Goal: Task Accomplishment & Management: Complete application form

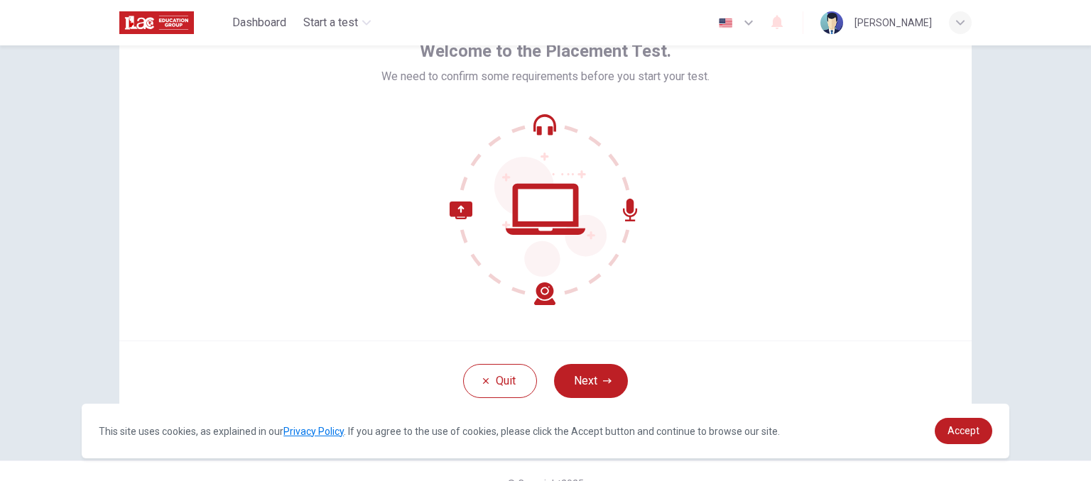
scroll to position [110, 0]
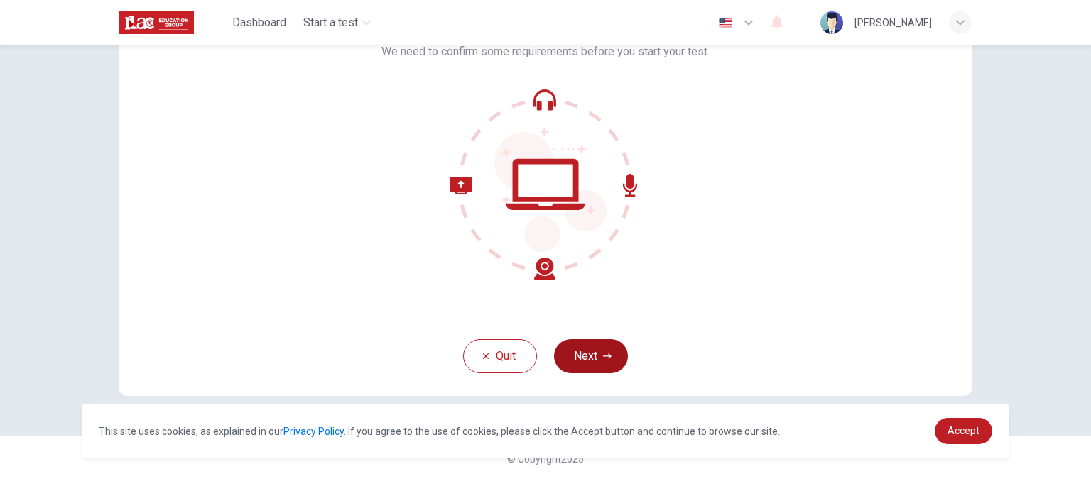
click at [599, 345] on button "Next" at bounding box center [591, 356] width 74 height 34
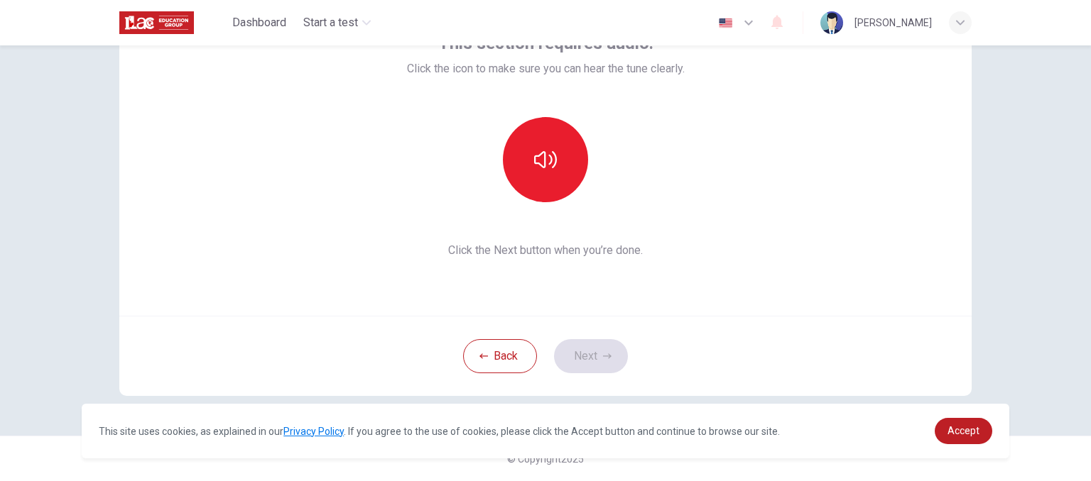
scroll to position [39, 0]
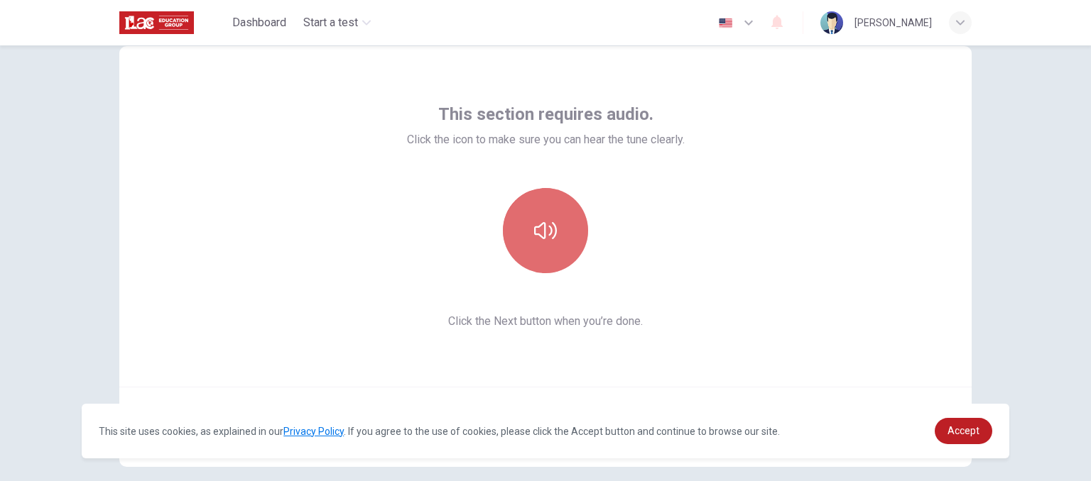
click at [542, 251] on button "button" at bounding box center [545, 230] width 85 height 85
drag, startPoint x: 711, startPoint y: 169, endPoint x: 691, endPoint y: 174, distance: 20.5
click at [711, 169] on div "This section requires audio. Click the icon to make sure you can hear the tune …" at bounding box center [545, 216] width 852 height 341
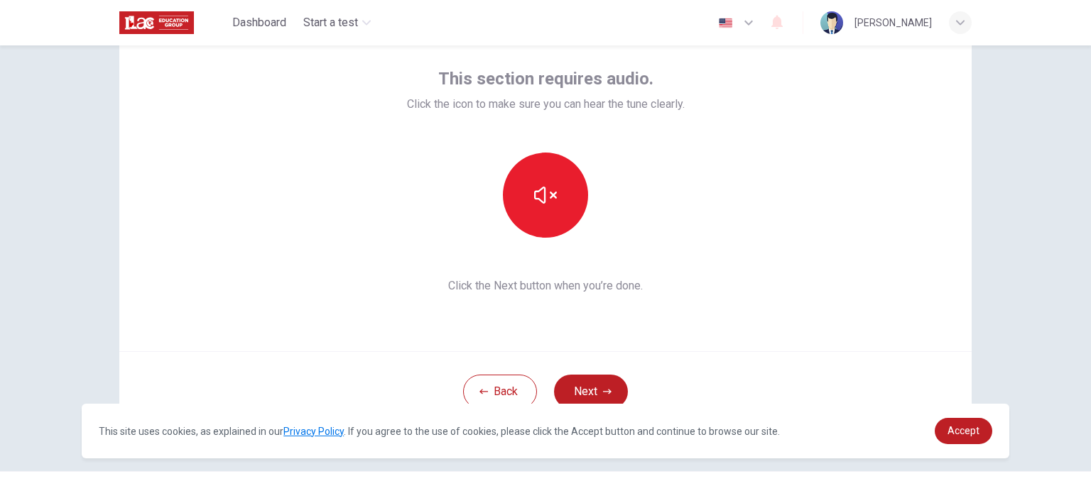
scroll to position [110, 0]
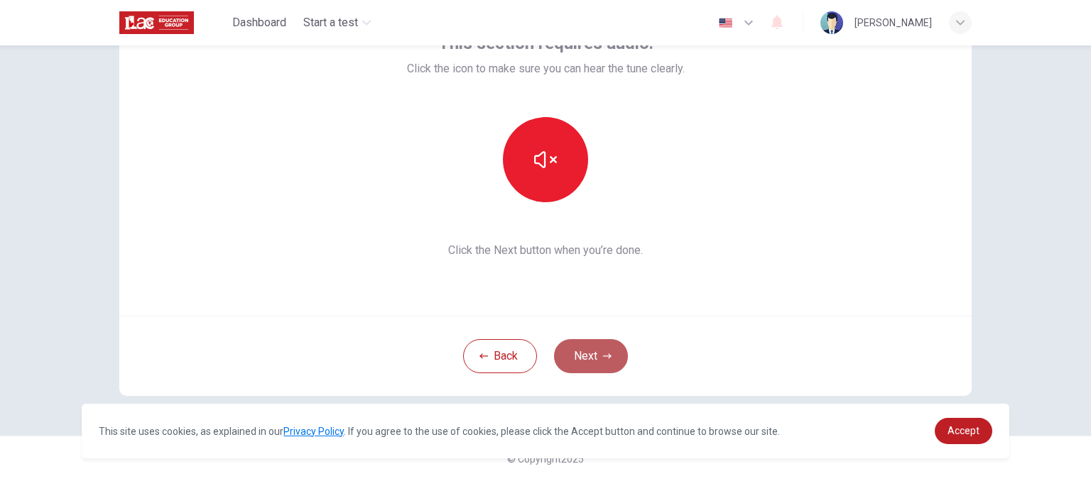
click at [605, 359] on icon "button" at bounding box center [607, 356] width 9 height 9
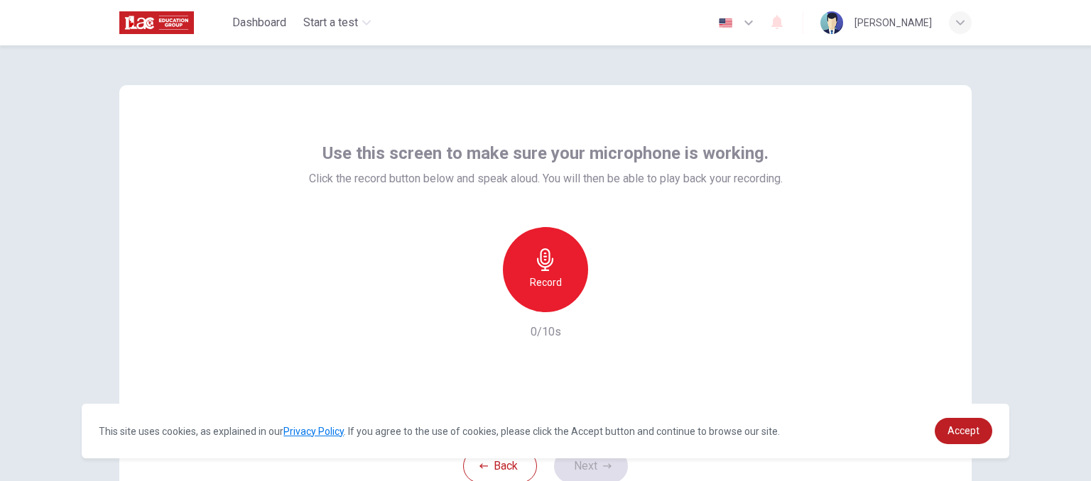
scroll to position [71, 0]
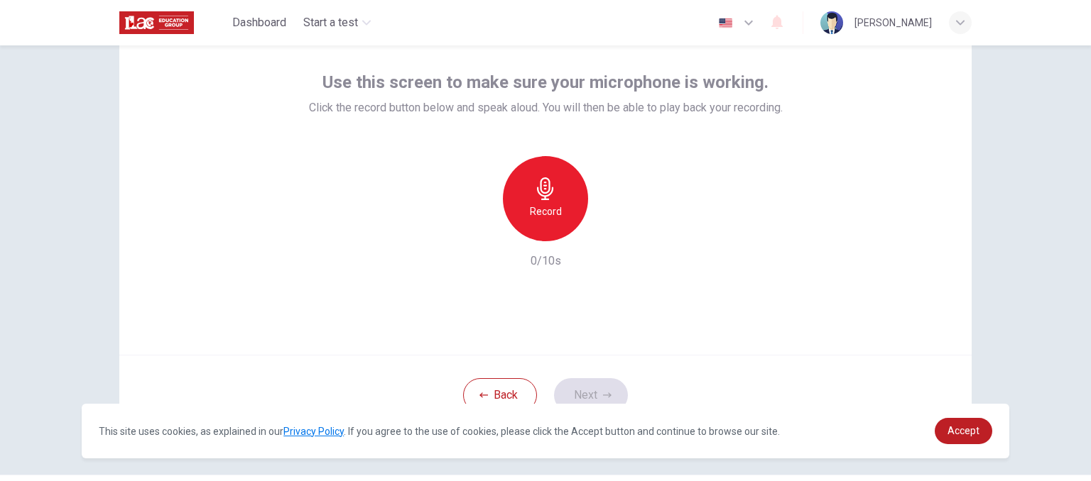
click at [535, 197] on icon "button" at bounding box center [545, 188] width 23 height 23
click at [551, 195] on icon "button" at bounding box center [545, 188] width 23 height 23
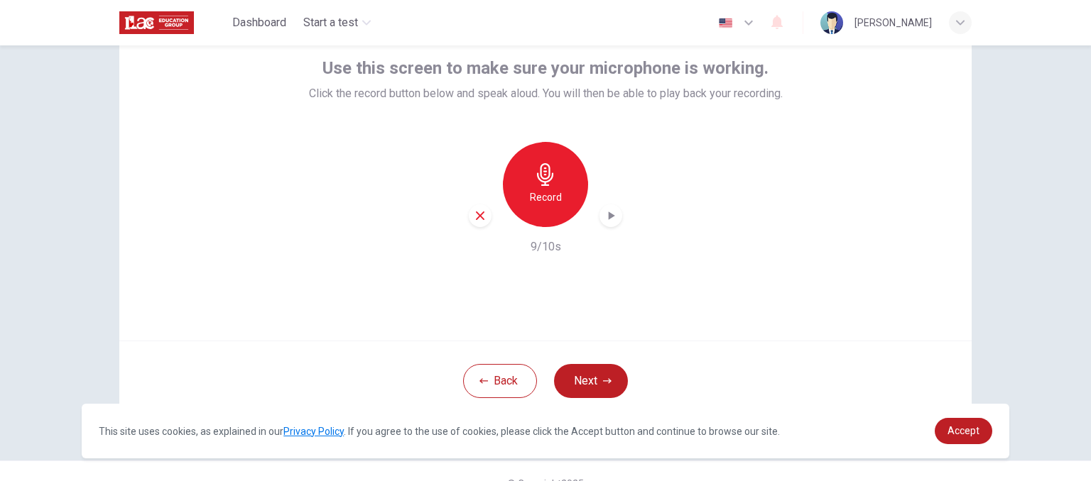
scroll to position [110, 0]
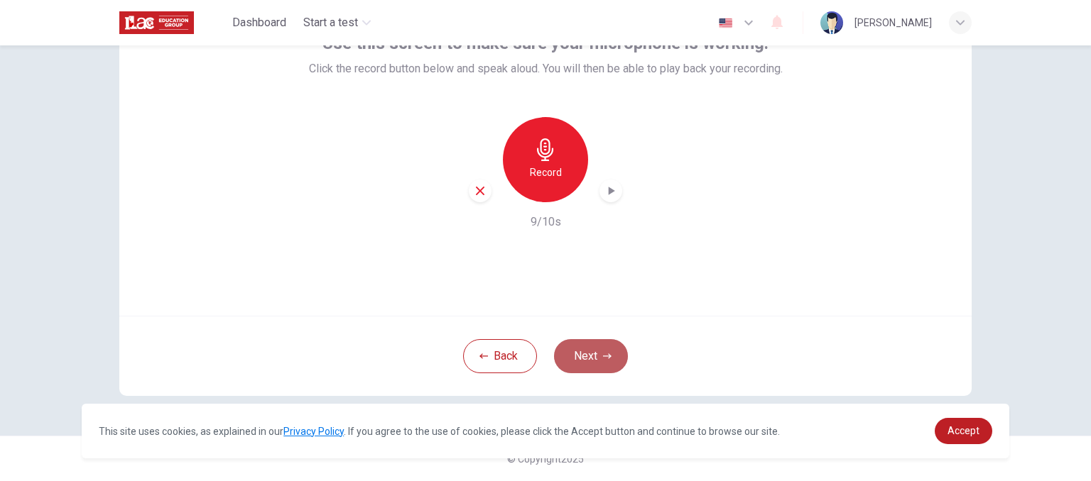
click at [599, 361] on button "Next" at bounding box center [591, 356] width 74 height 34
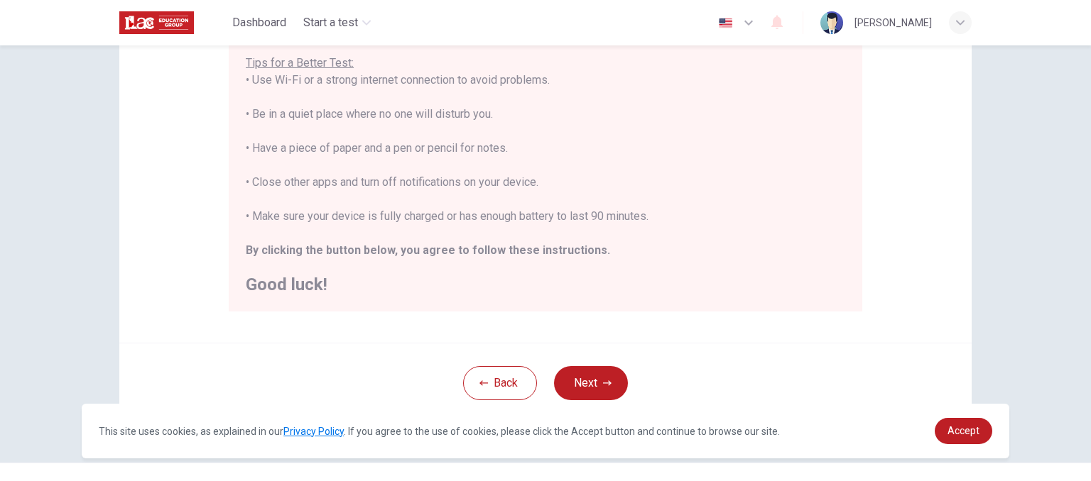
scroll to position [308, 0]
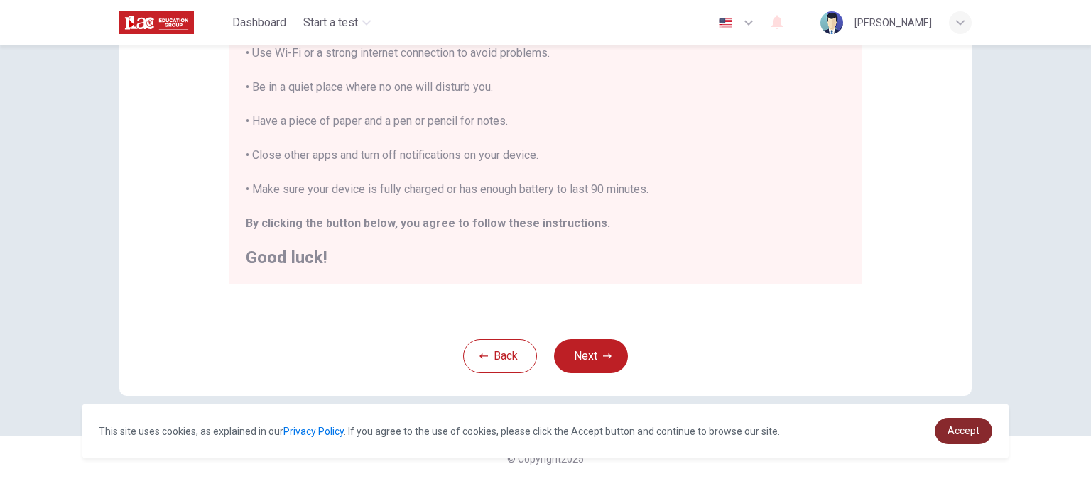
click at [965, 430] on span "Accept" at bounding box center [963, 430] width 32 height 11
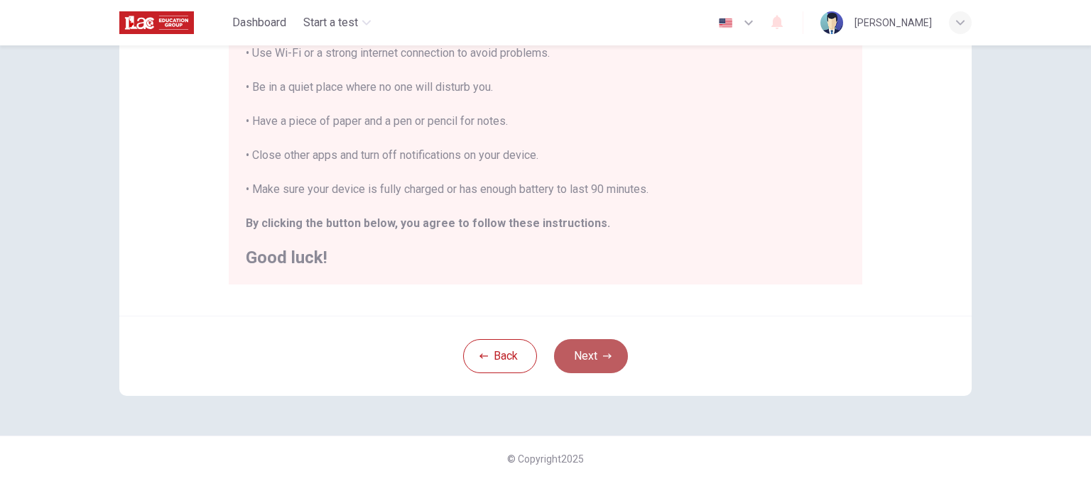
click at [603, 354] on icon "button" at bounding box center [607, 356] width 9 height 9
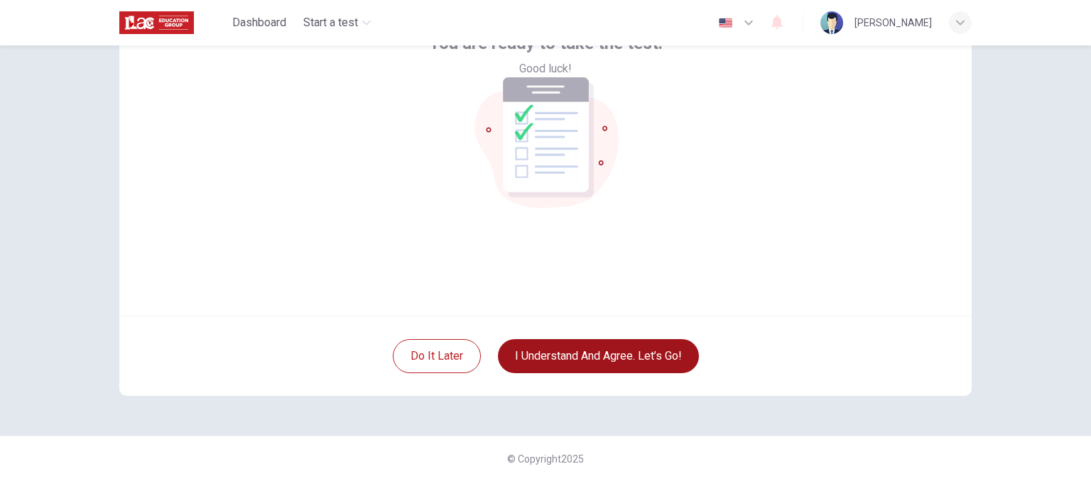
scroll to position [39, 0]
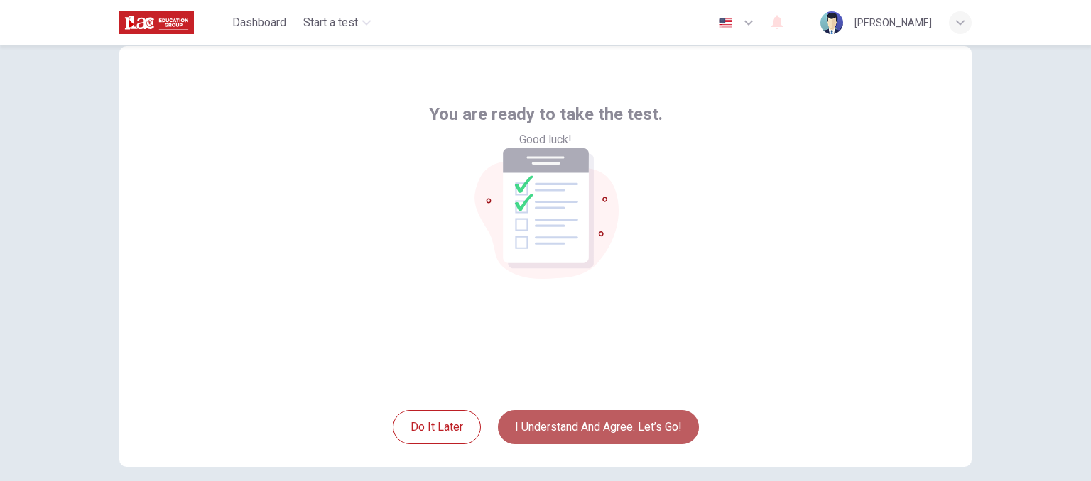
click at [557, 433] on button "I understand and agree. Let’s go!" at bounding box center [598, 427] width 201 height 34
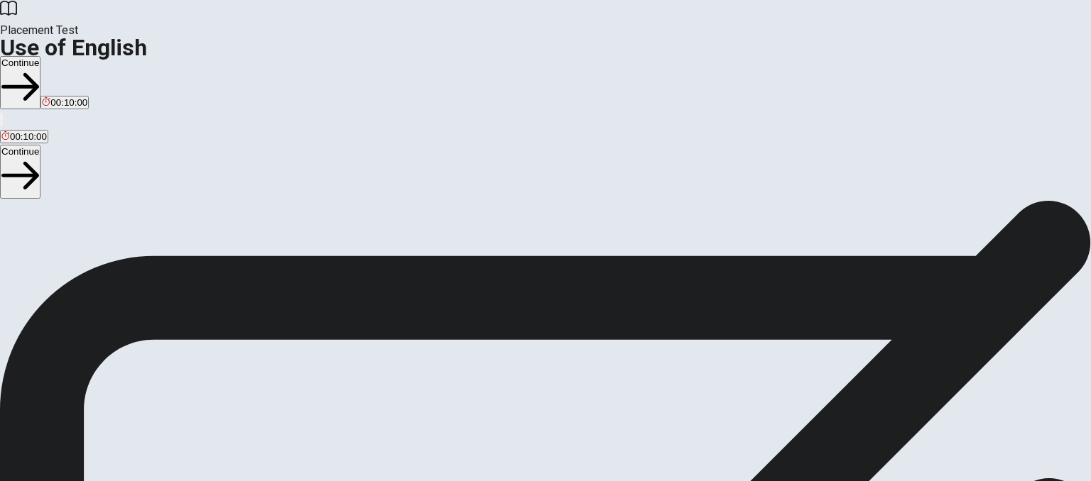
scroll to position [4, 0]
click at [40, 56] on button "Continue" at bounding box center [20, 82] width 40 height 53
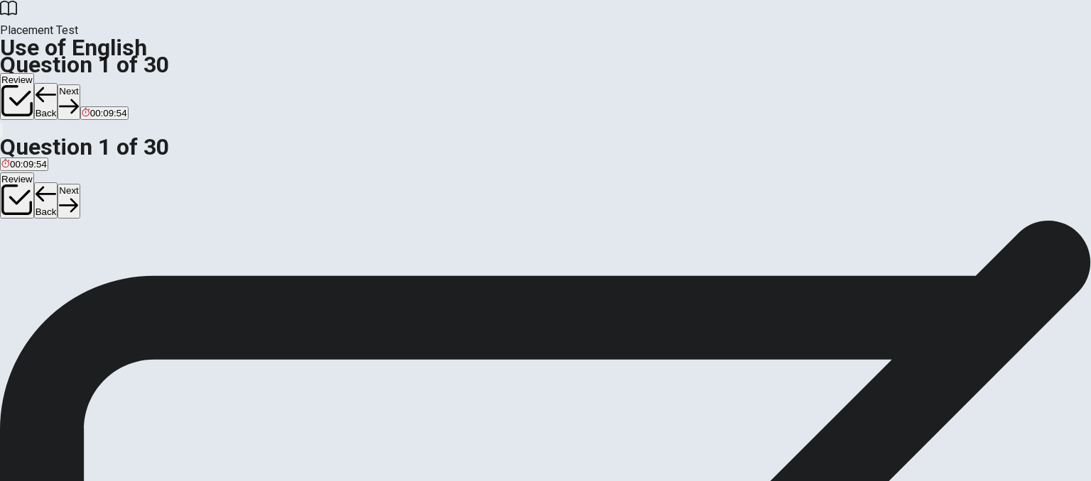
click at [21, 251] on div "A" at bounding box center [10, 256] width 19 height 11
click at [80, 84] on button "Next" at bounding box center [69, 101] width 22 height 35
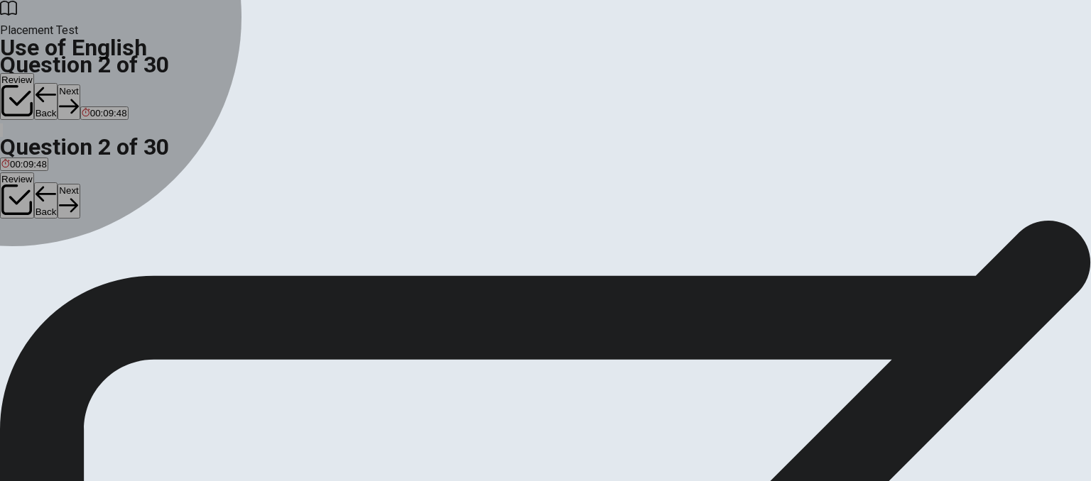
click at [45, 262] on div "B" at bounding box center [38, 256] width 13 height 11
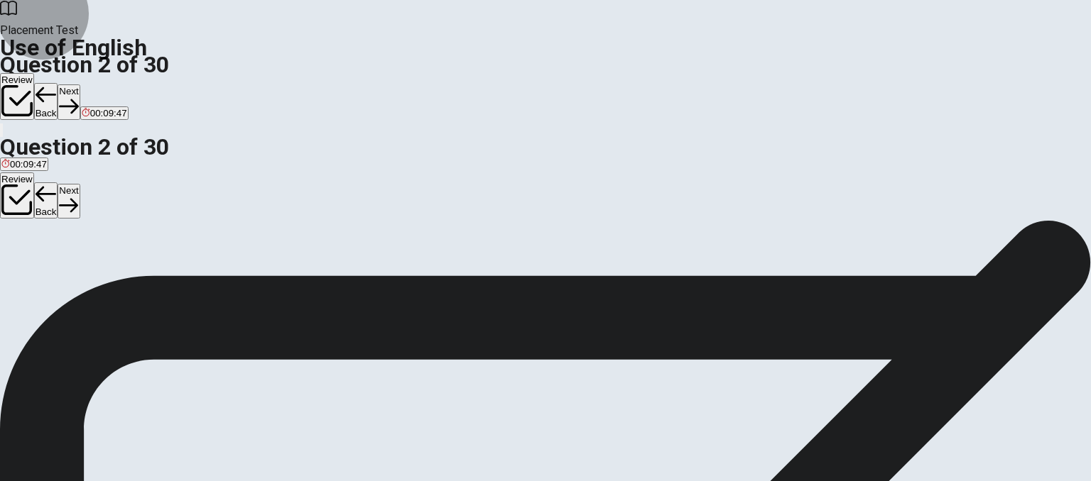
click at [78, 97] on icon "button" at bounding box center [68, 106] width 19 height 19
click at [75, 262] on div "C" at bounding box center [60, 256] width 31 height 11
click at [80, 84] on button "Next" at bounding box center [69, 101] width 22 height 35
click at [14, 251] on div "A" at bounding box center [7, 256] width 13 height 11
click at [80, 84] on button "Next" at bounding box center [69, 101] width 22 height 35
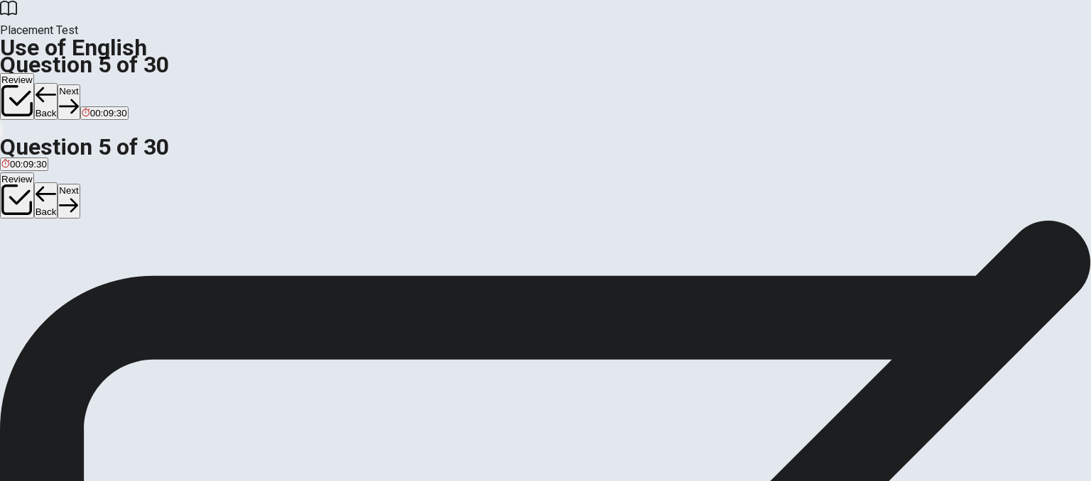
click at [60, 262] on div "C" at bounding box center [53, 256] width 13 height 11
click at [80, 84] on button "Next" at bounding box center [69, 101] width 22 height 35
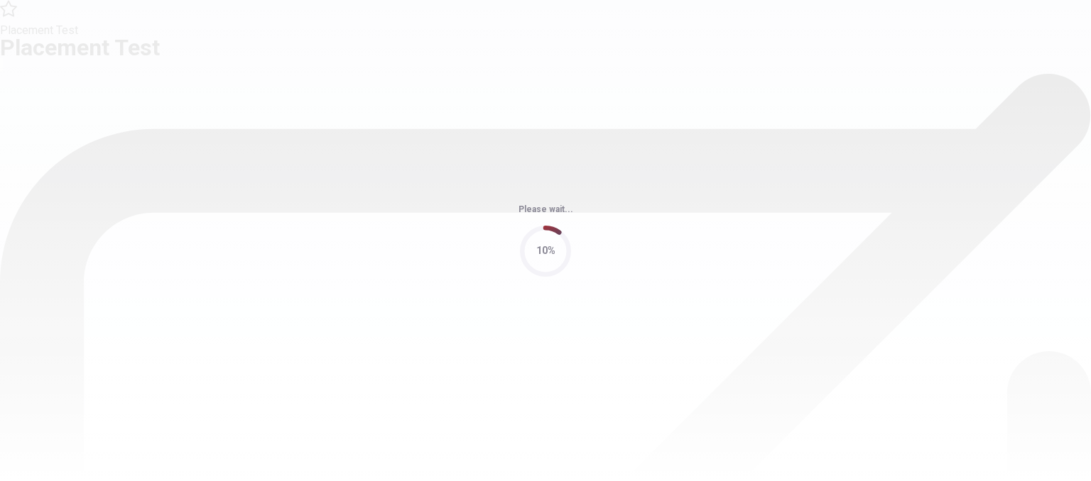
scroll to position [0, 0]
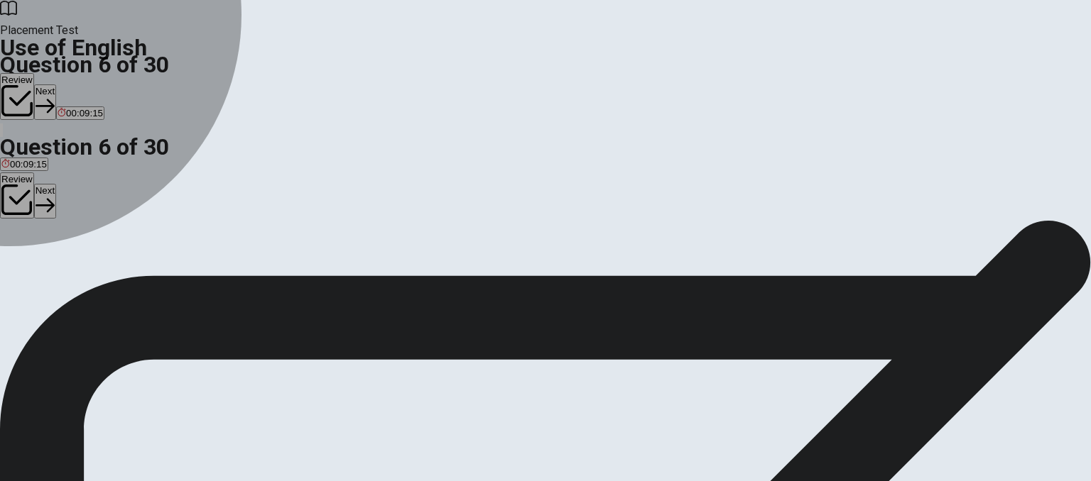
click at [82, 266] on div "C" at bounding box center [73, 261] width 18 height 11
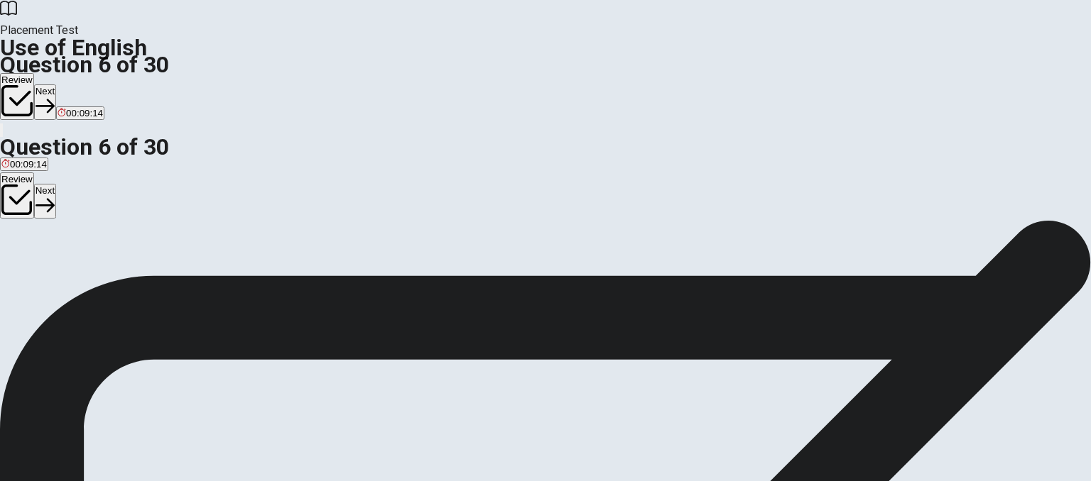
click at [56, 84] on button "Next" at bounding box center [45, 101] width 22 height 35
click at [80, 84] on button "Next" at bounding box center [69, 101] width 22 height 35
click at [38, 266] on div "B" at bounding box center [30, 261] width 13 height 11
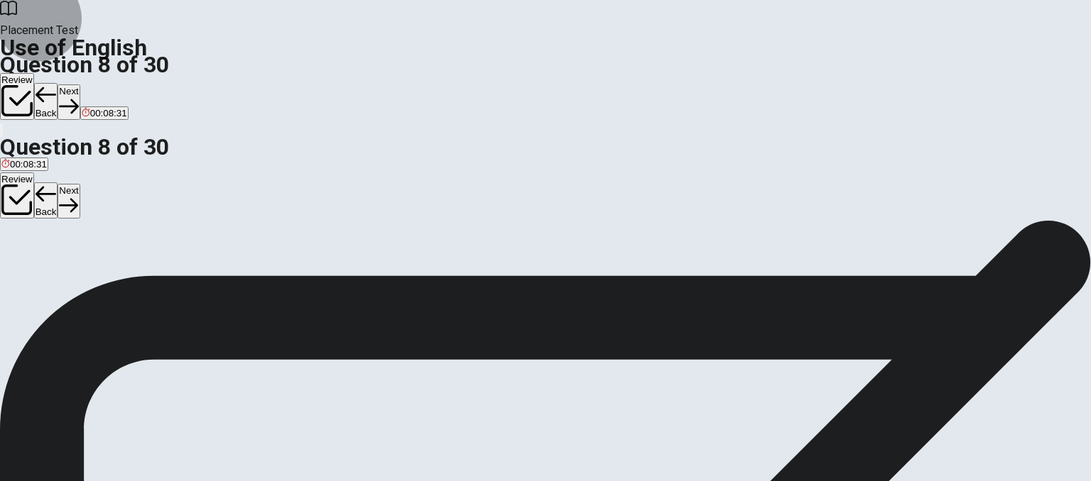
click at [80, 84] on button "Next" at bounding box center [69, 101] width 22 height 35
click at [42, 256] on div "A" at bounding box center [21, 261] width 40 height 11
click at [80, 84] on button "Next" at bounding box center [69, 101] width 22 height 35
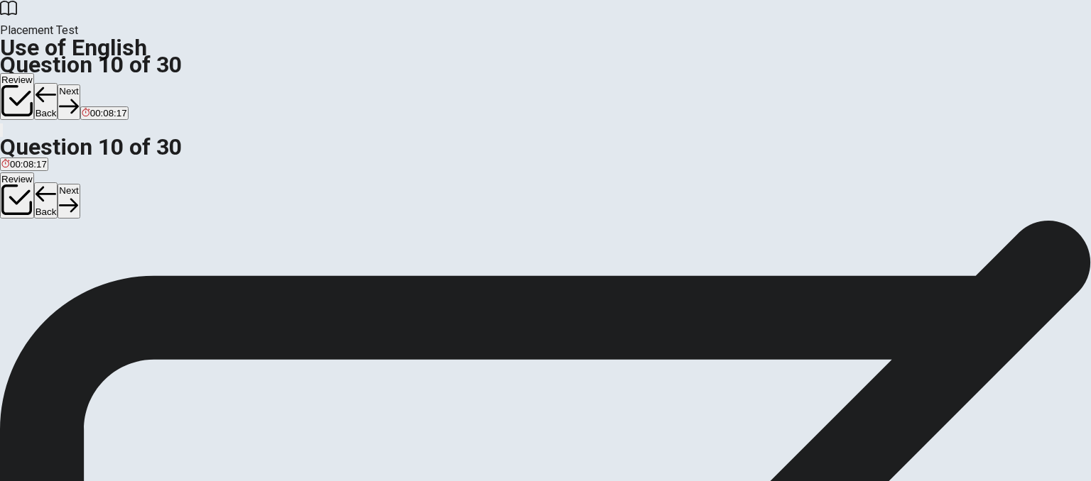
click at [12, 256] on div "A" at bounding box center [6, 261] width 11 height 11
click at [80, 84] on button "Next" at bounding box center [69, 101] width 22 height 35
click at [133, 266] on div "D" at bounding box center [118, 261] width 31 height 11
click at [56, 84] on button "Next" at bounding box center [45, 101] width 22 height 35
click at [80, 266] on div "C" at bounding box center [66, 261] width 26 height 11
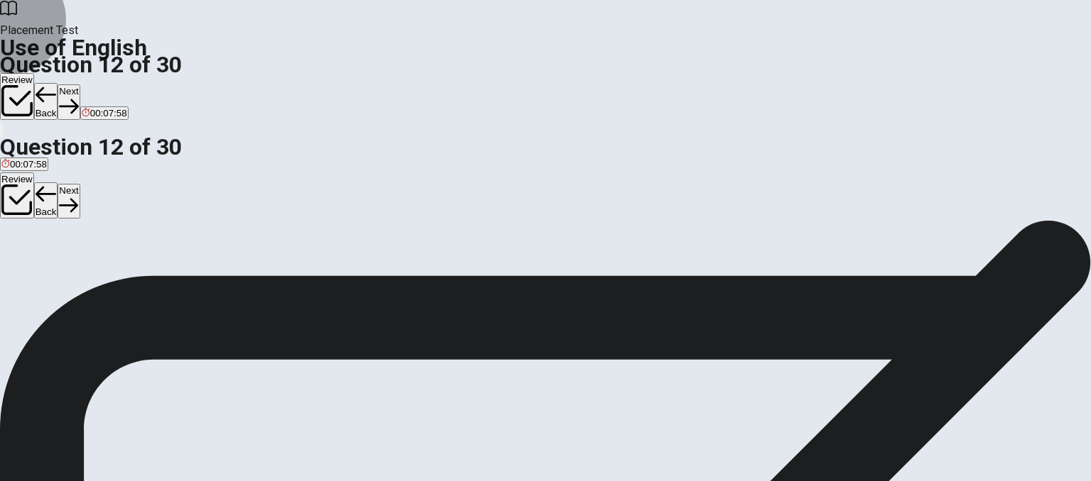
click at [80, 84] on button "Next" at bounding box center [69, 101] width 22 height 35
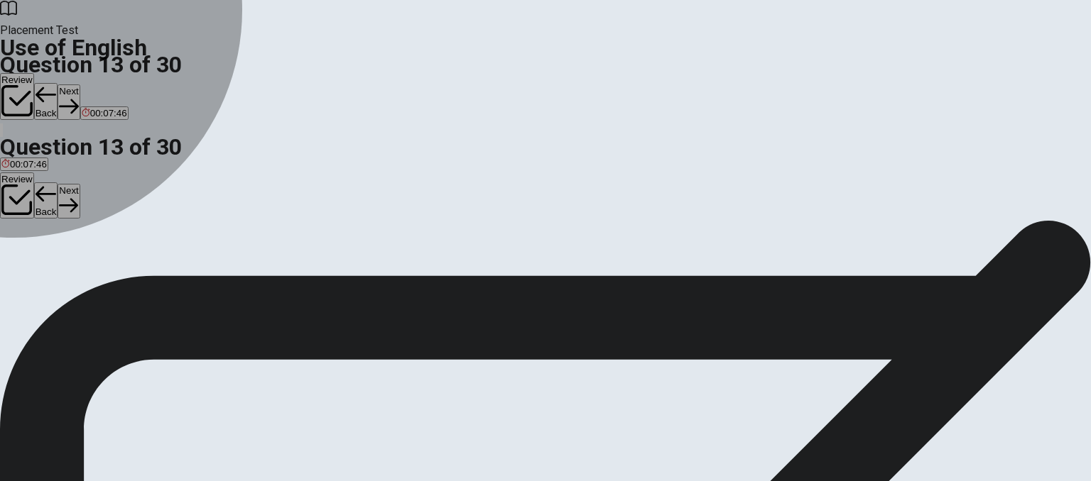
click at [250, 266] on div "D" at bounding box center [220, 261] width 60 height 11
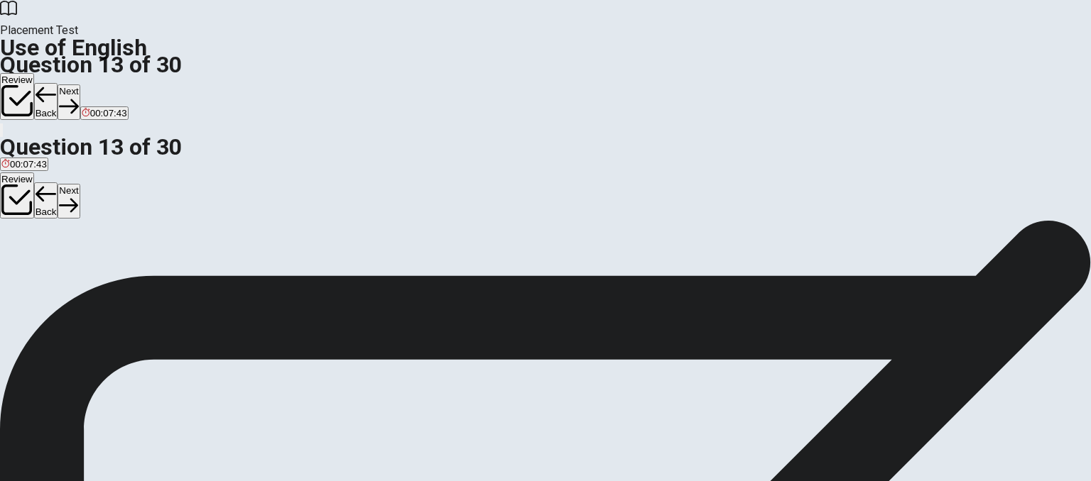
click at [80, 84] on button "Next" at bounding box center [69, 101] width 22 height 35
click at [52, 278] on button "C Did" at bounding box center [43, 266] width 17 height 24
click at [80, 84] on button "Next" at bounding box center [69, 101] width 22 height 35
click at [73, 266] on div "C" at bounding box center [61, 261] width 23 height 11
click at [80, 84] on button "Next" at bounding box center [69, 101] width 22 height 35
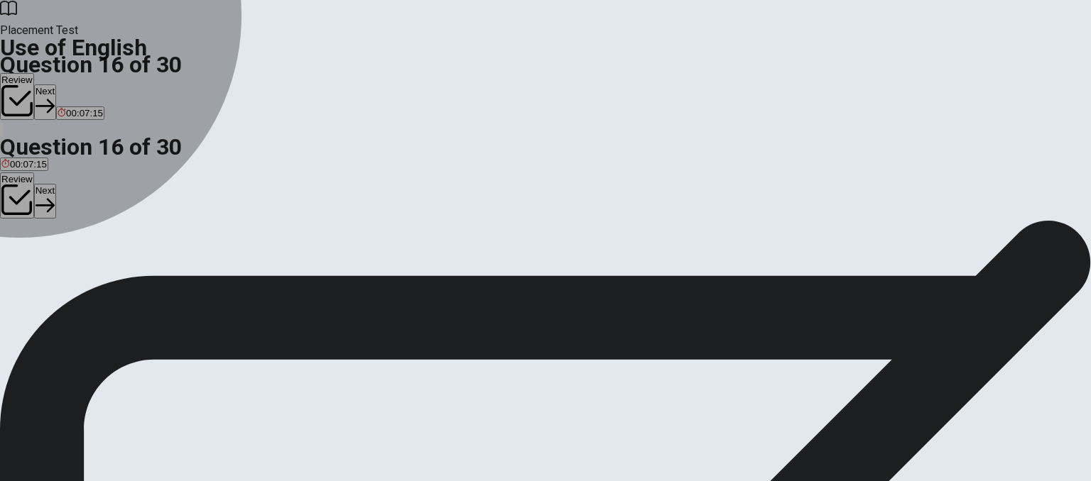
click at [35, 256] on div "A" at bounding box center [18, 261] width 34 height 11
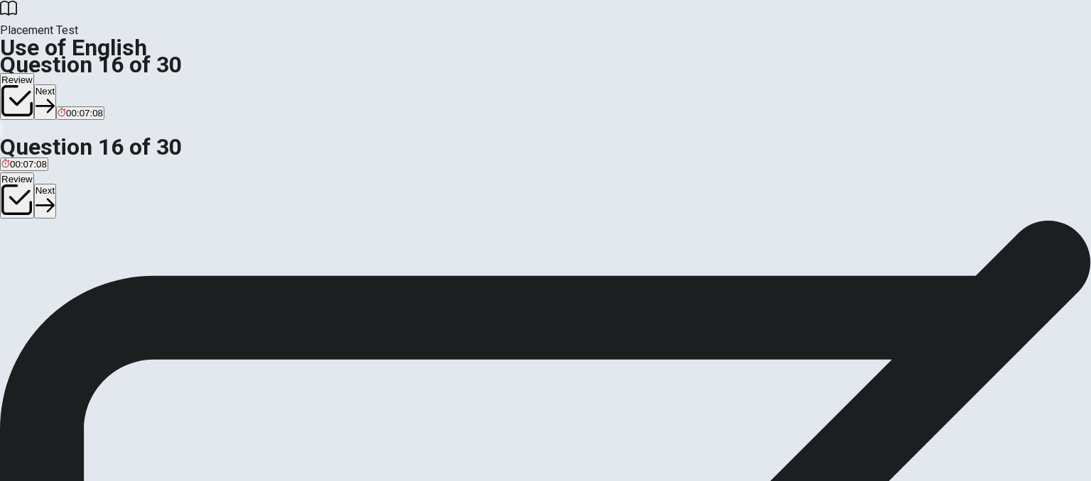
click at [56, 84] on button "Next" at bounding box center [45, 101] width 22 height 35
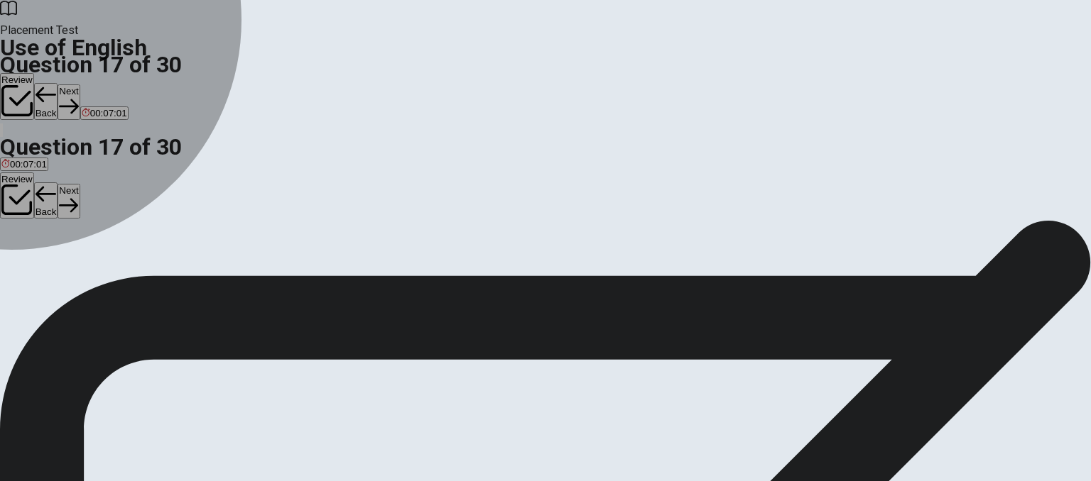
click at [105, 266] on div "C" at bounding box center [86, 261] width 38 height 11
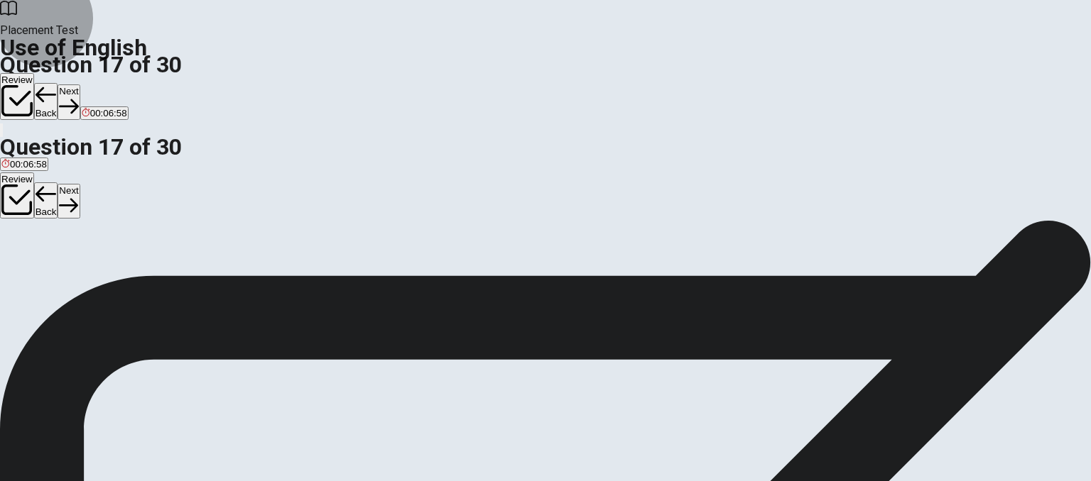
click at [80, 84] on button "Next" at bounding box center [69, 101] width 22 height 35
click at [40, 266] on div "B" at bounding box center [31, 261] width 18 height 11
click at [80, 84] on button "Next" at bounding box center [69, 101] width 22 height 35
click at [165, 266] on div "C" at bounding box center [141, 261] width 48 height 11
click at [78, 97] on icon "button" at bounding box center [68, 106] width 19 height 19
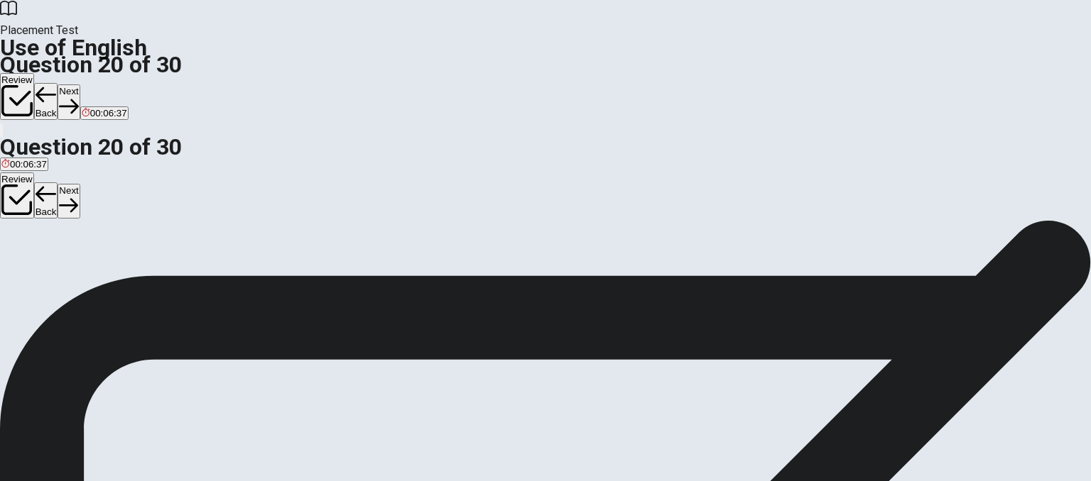
click at [80, 266] on div "D" at bounding box center [69, 261] width 22 height 11
click at [34, 73] on button "Review" at bounding box center [17, 96] width 34 height 47
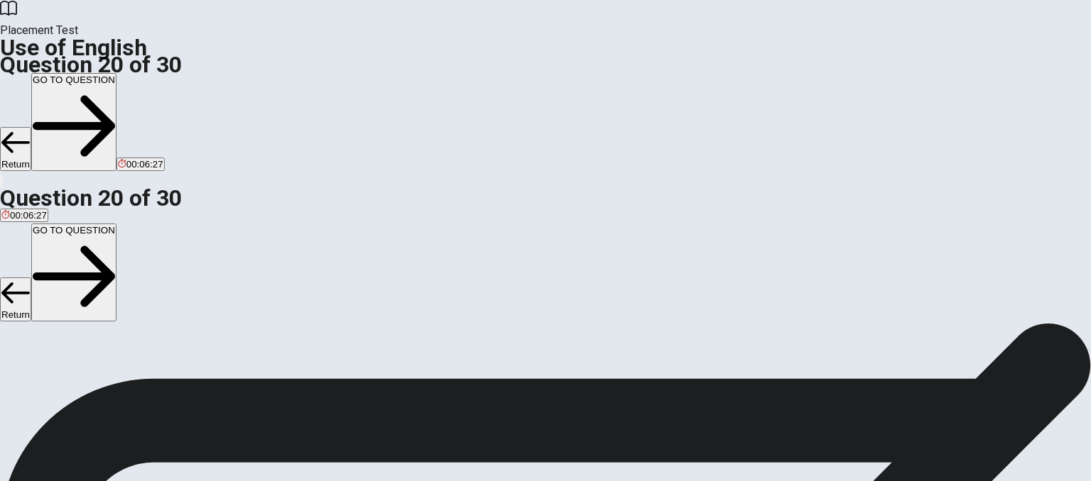
scroll to position [97, 0]
click at [116, 73] on button "GO TO QUESTION" at bounding box center [73, 122] width 85 height 98
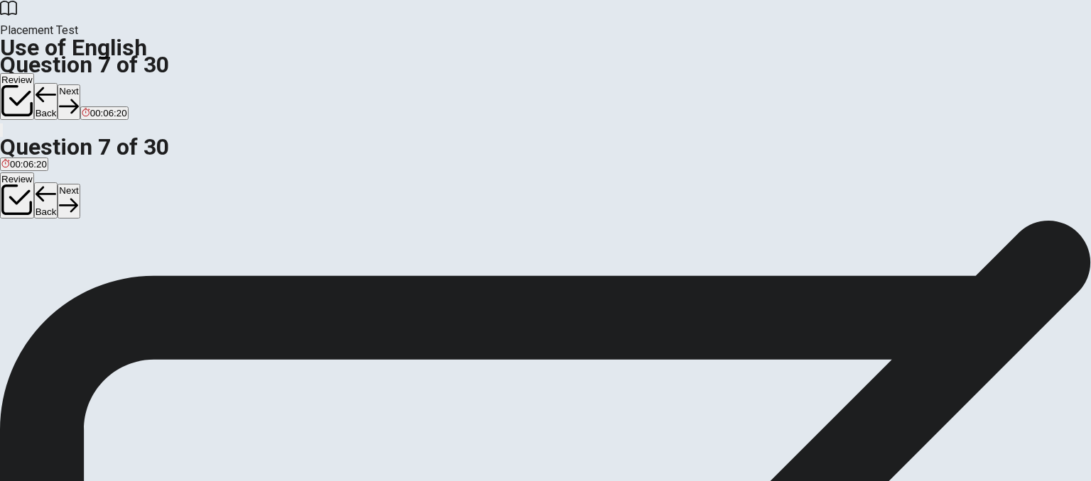
scroll to position [18, 0]
click at [38, 248] on span "umbrella" at bounding box center [19, 253] width 36 height 11
click at [80, 84] on button "Next" at bounding box center [69, 101] width 22 height 35
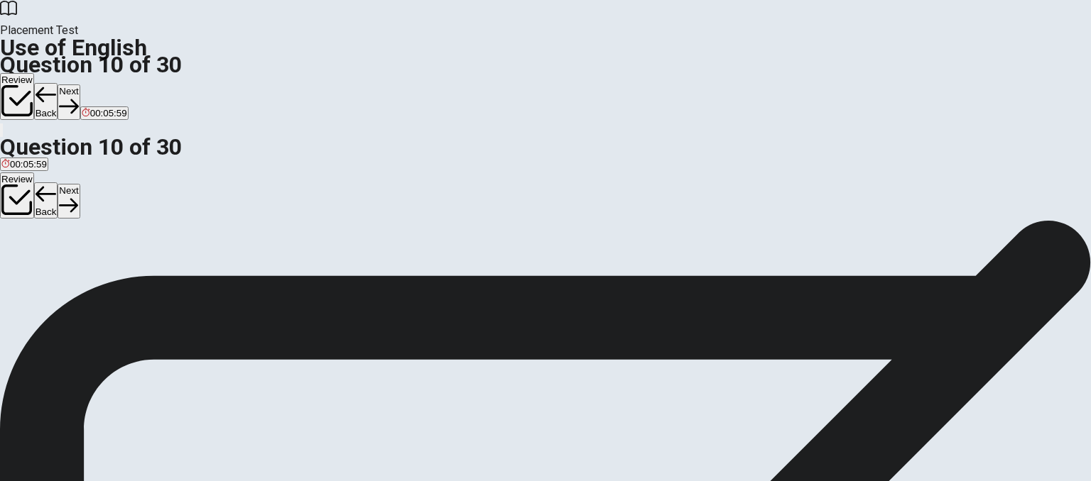
click at [80, 84] on button "Next" at bounding box center [69, 101] width 22 height 35
click at [56, 84] on button "Next" at bounding box center [45, 101] width 22 height 35
click at [80, 84] on button "Next" at bounding box center [69, 101] width 22 height 35
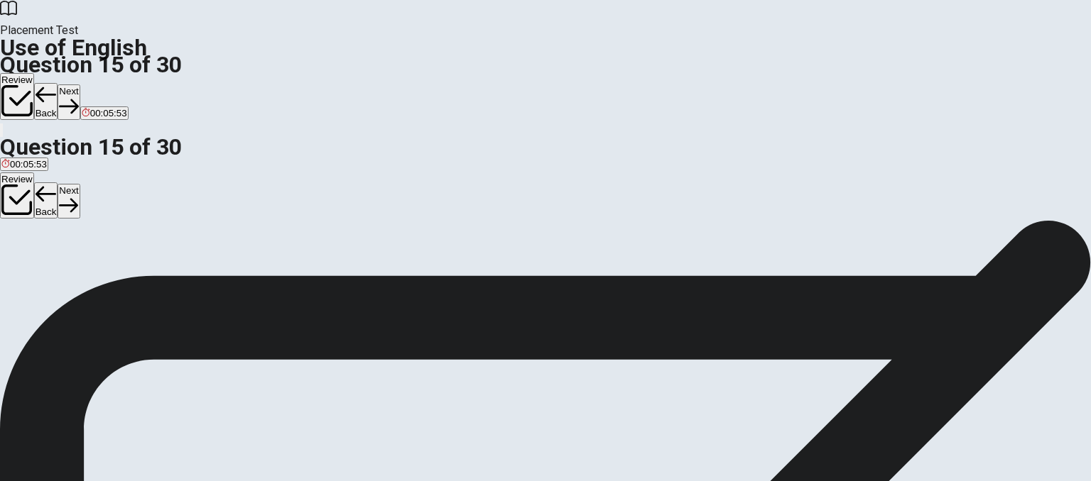
click at [80, 84] on button "Next" at bounding box center [69, 101] width 22 height 35
click at [56, 84] on button "Next" at bounding box center [45, 101] width 22 height 35
click at [80, 84] on button "Next" at bounding box center [69, 101] width 22 height 35
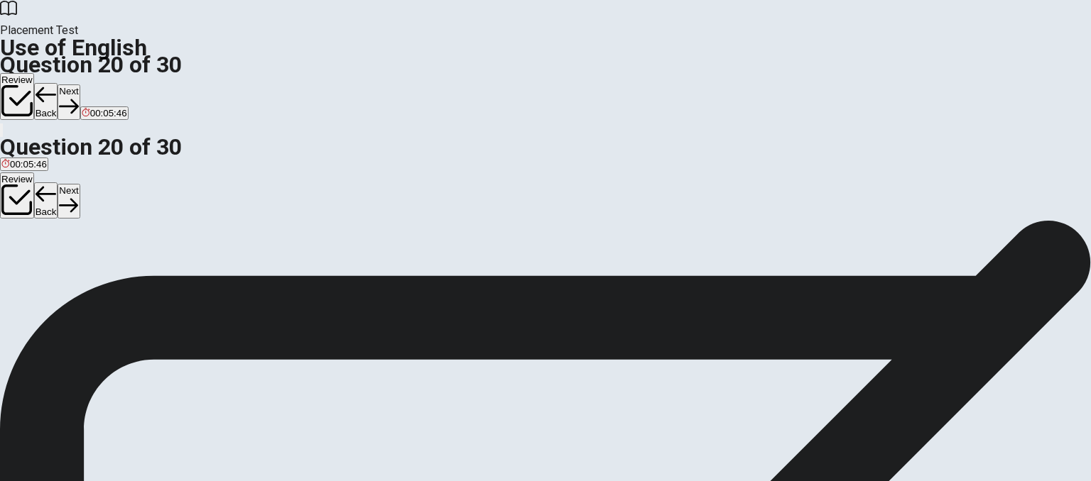
click at [80, 84] on button "Next" at bounding box center [69, 101] width 22 height 35
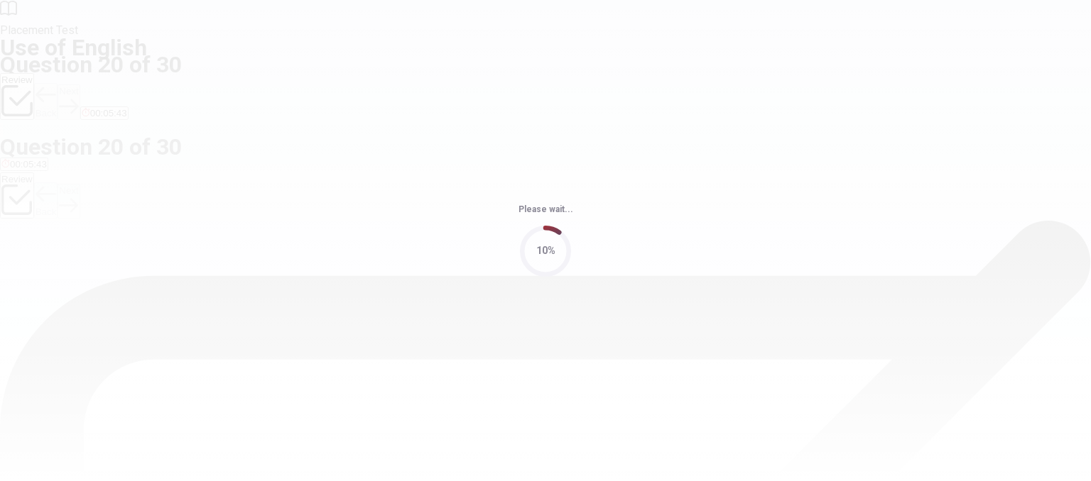
scroll to position [0, 0]
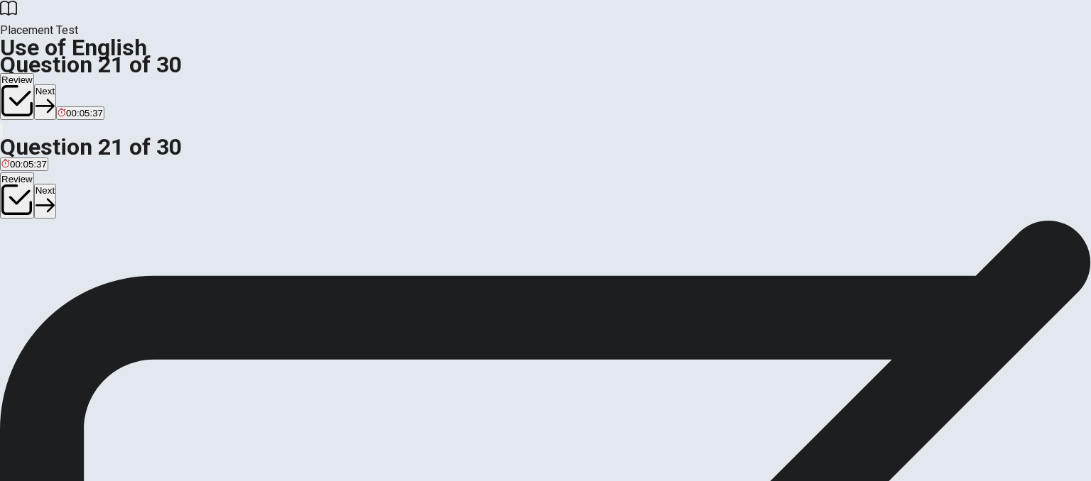
click at [40, 266] on div "B" at bounding box center [33, 261] width 16 height 11
click at [56, 84] on button "Next" at bounding box center [45, 101] width 22 height 35
click at [32, 256] on div "A" at bounding box center [16, 261] width 31 height 11
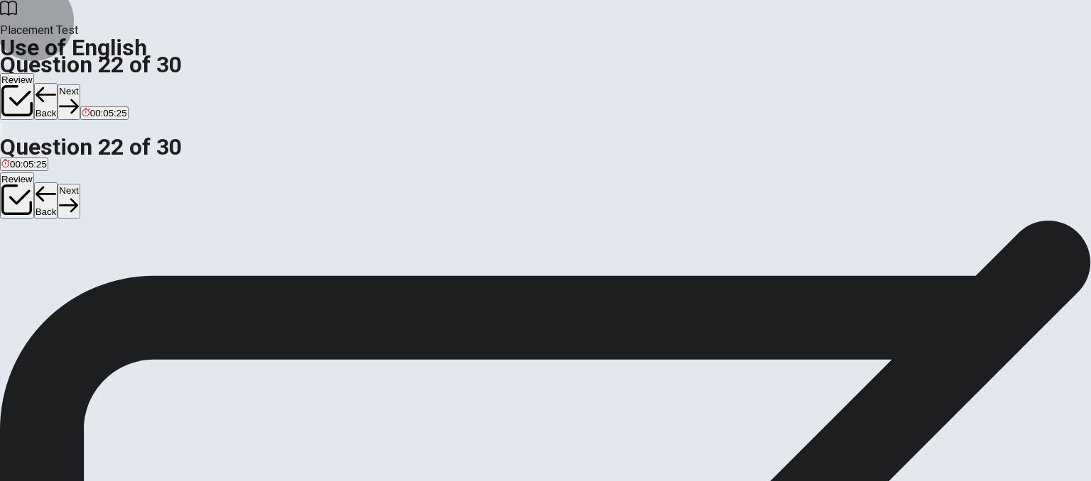
click at [80, 84] on button "Next" at bounding box center [69, 101] width 22 height 35
click at [110, 266] on div "C" at bounding box center [90, 261] width 39 height 11
click at [80, 84] on button "Next" at bounding box center [69, 101] width 22 height 35
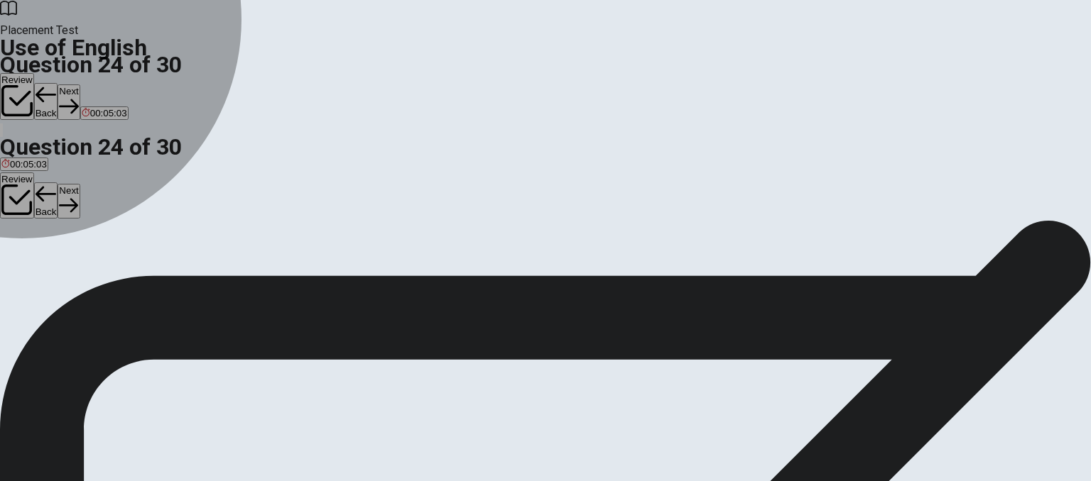
click at [53, 266] on div "B" at bounding box center [38, 261] width 29 height 11
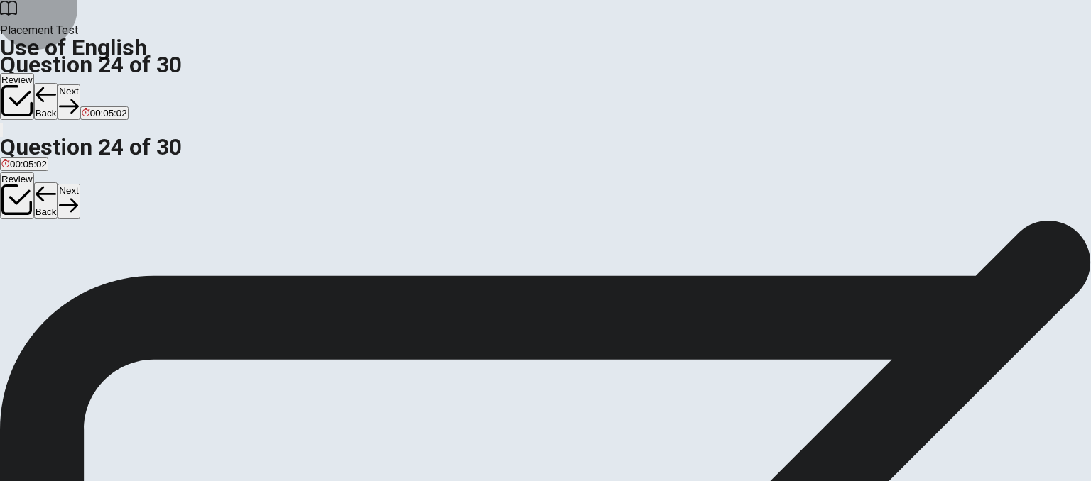
click at [80, 84] on button "Next" at bounding box center [69, 101] width 22 height 35
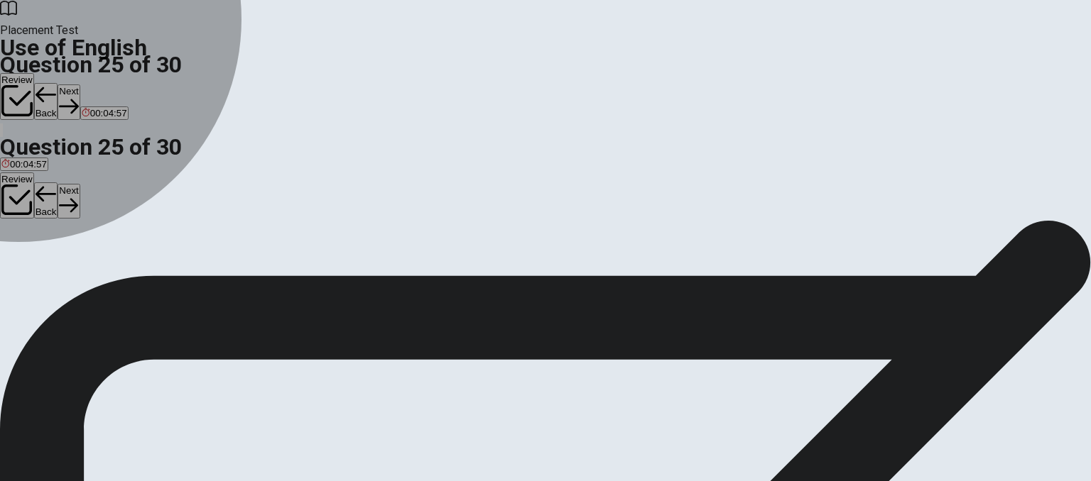
click at [12, 256] on div "A" at bounding box center [6, 261] width 11 height 11
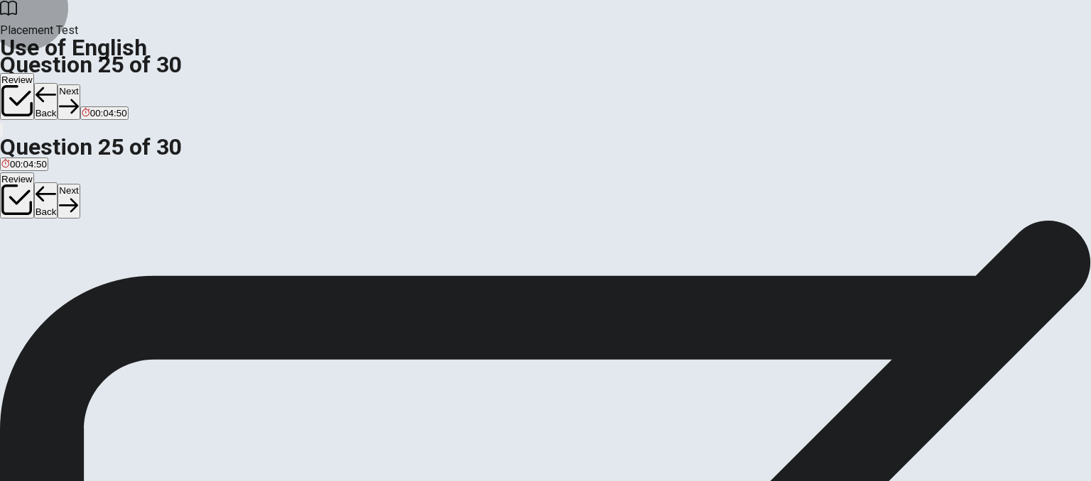
click at [80, 84] on button "Next" at bounding box center [69, 101] width 22 height 35
click at [84, 256] on div "A" at bounding box center [42, 261] width 82 height 11
click at [55, 97] on icon "button" at bounding box center [44, 106] width 19 height 19
click at [279, 278] on button "D a result of an action" at bounding box center [236, 266] width 85 height 24
click at [80, 84] on button "Next" at bounding box center [69, 101] width 22 height 35
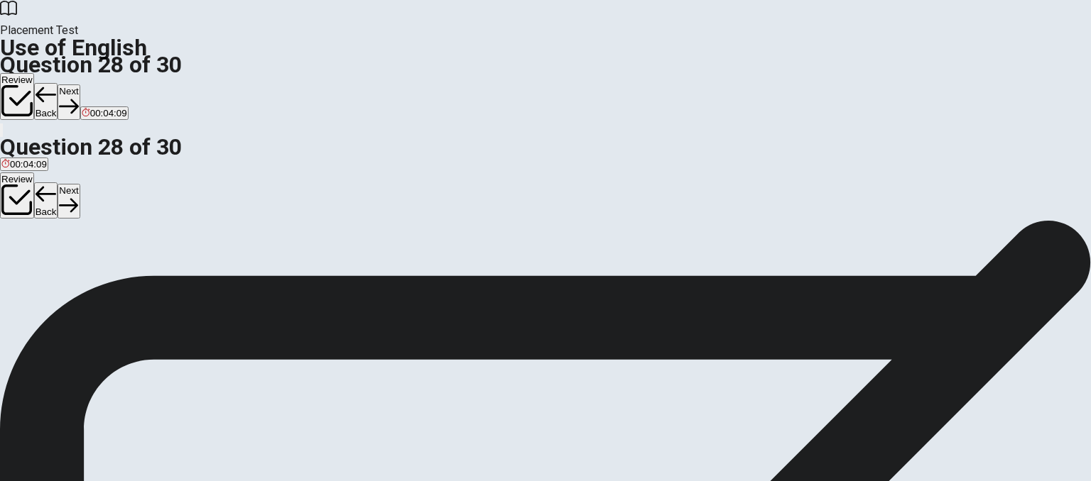
click at [80, 84] on button "Next" at bounding box center [69, 101] width 22 height 35
click at [40, 266] on span "remove it" at bounding box center [20, 271] width 39 height 11
click at [80, 84] on button "Next" at bounding box center [69, 101] width 22 height 35
click at [72, 277] on span "If" at bounding box center [69, 271] width 5 height 11
click at [34, 73] on button "Review" at bounding box center [17, 96] width 34 height 47
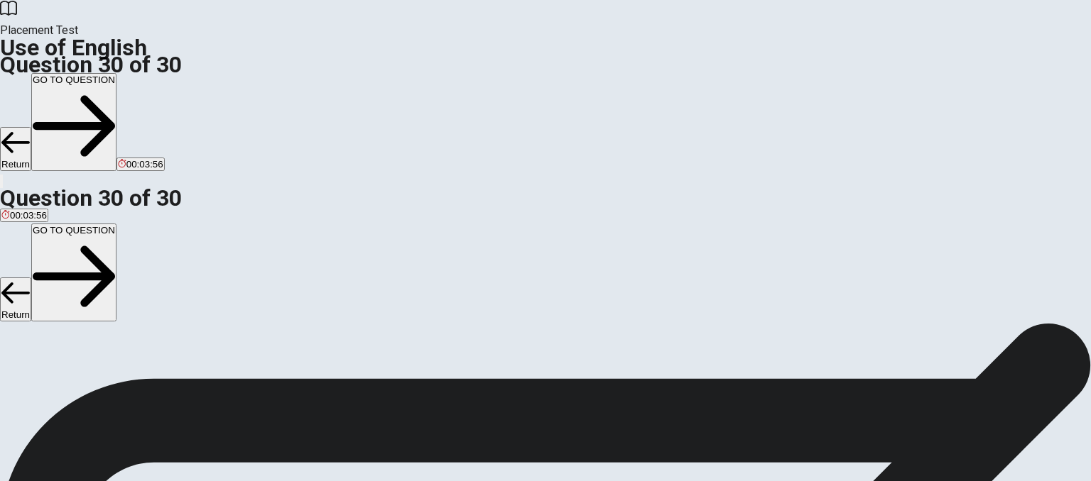
scroll to position [728, 0]
click at [116, 73] on button "GO TO QUESTION" at bounding box center [73, 122] width 85 height 98
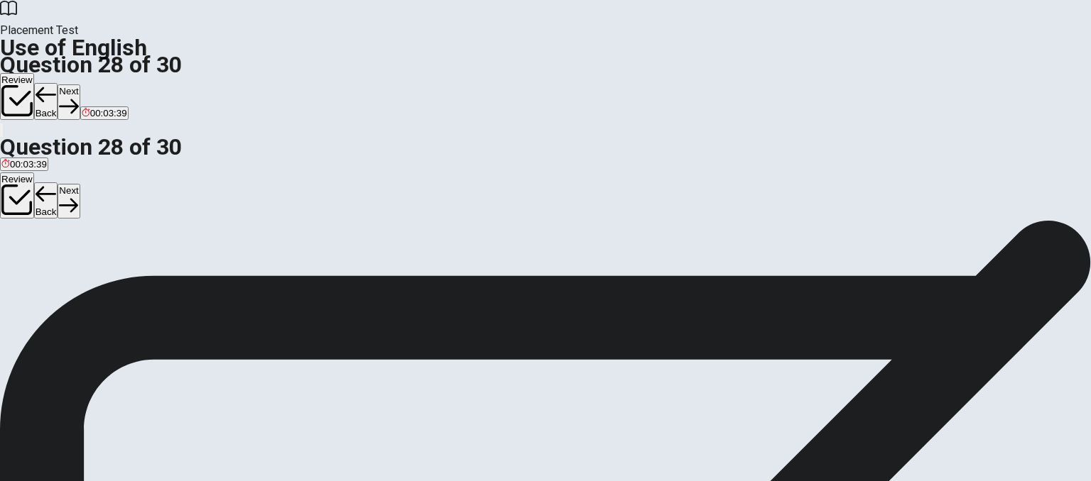
scroll to position [0, 0]
click at [34, 254] on button "A expand" at bounding box center [17, 266] width 34 height 24
click at [78, 99] on icon "button" at bounding box center [68, 106] width 19 height 14
click at [798, 73] on div "Review Back Next 00:03:25" at bounding box center [545, 97] width 1091 height 48
click at [80, 84] on button "Next" at bounding box center [69, 101] width 22 height 35
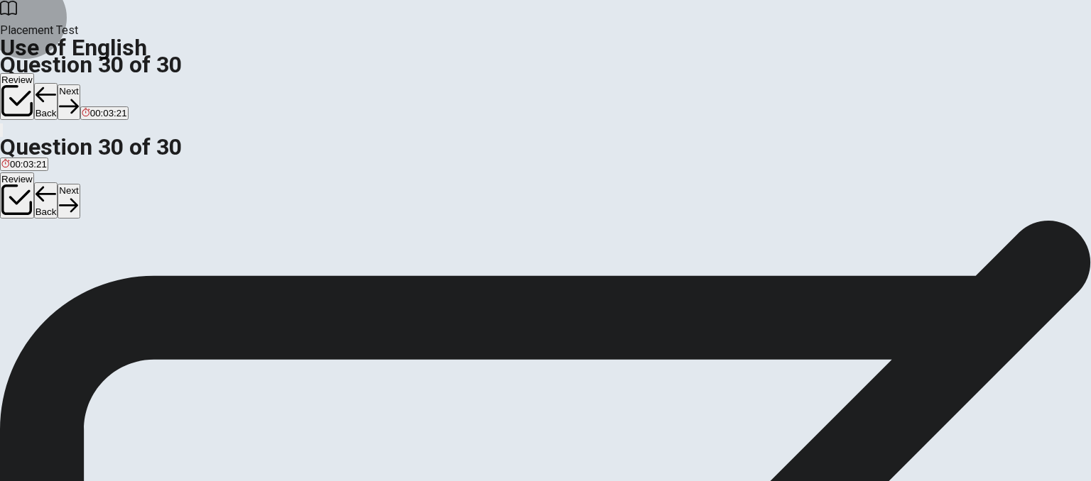
click at [80, 84] on button "Next" at bounding box center [69, 101] width 22 height 35
click at [34, 73] on button "Review" at bounding box center [17, 96] width 34 height 47
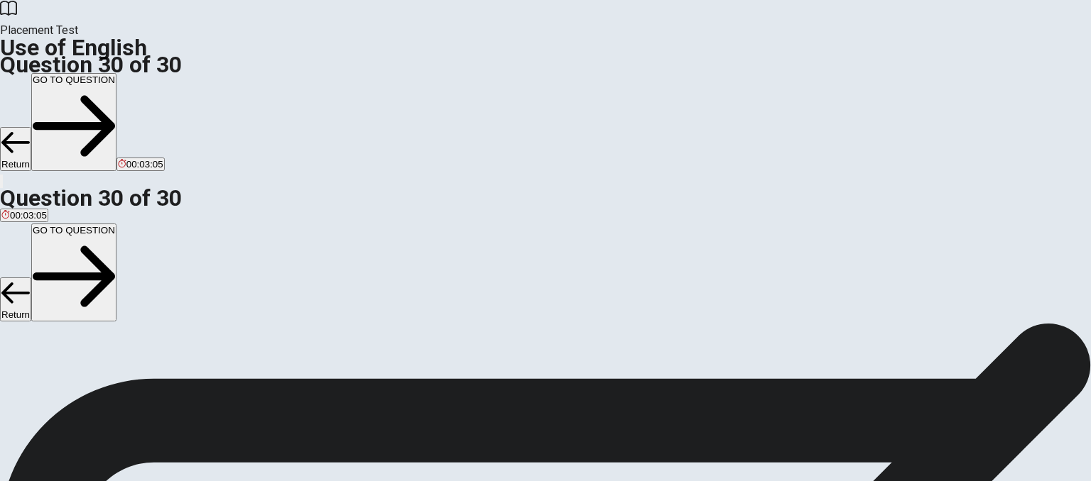
scroll to position [302, 0]
click at [116, 73] on button "GO TO QUESTION" at bounding box center [73, 122] width 85 height 98
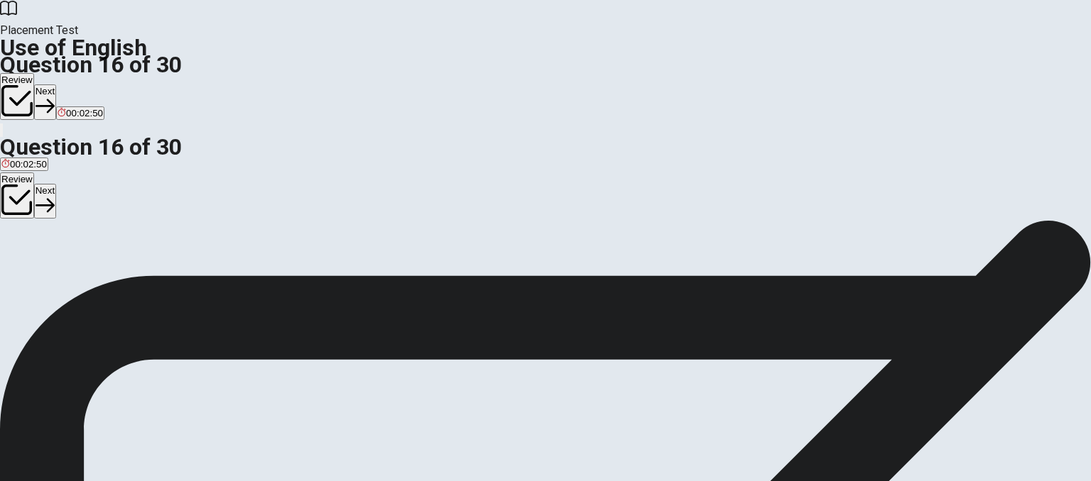
scroll to position [89, 0]
click at [56, 84] on button "Next" at bounding box center [45, 101] width 22 height 35
click at [787, 73] on div "Review Back Next 00:02:48" at bounding box center [545, 97] width 1091 height 48
click at [34, 73] on button "Review" at bounding box center [17, 96] width 34 height 47
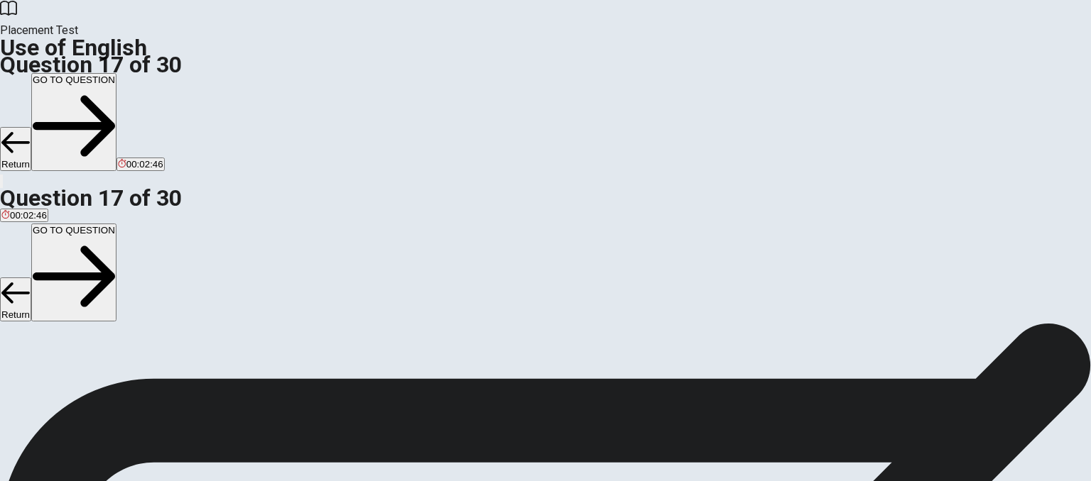
scroll to position [728, 0]
click at [116, 73] on button "GO TO QUESTION" at bounding box center [73, 122] width 85 height 98
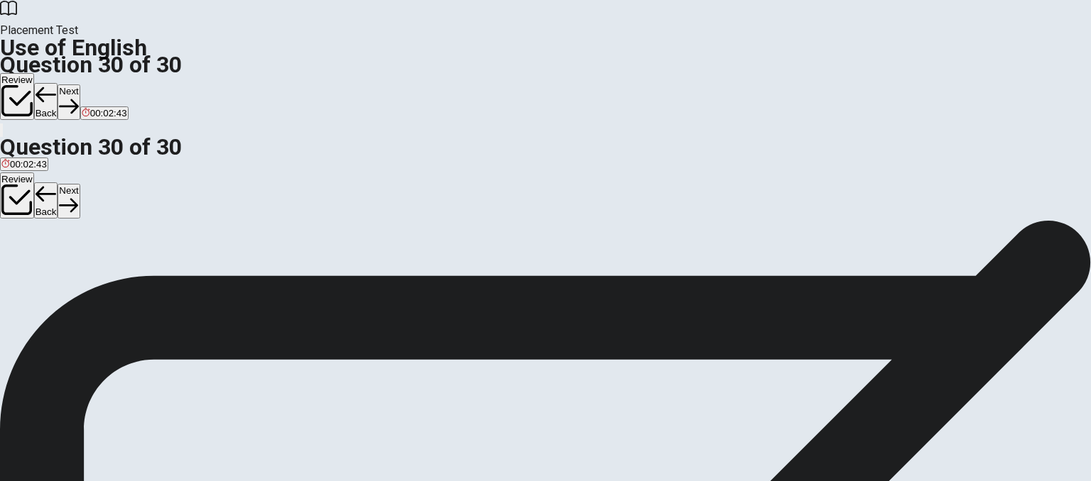
scroll to position [160, 0]
click at [80, 84] on button "Next" at bounding box center [69, 101] width 22 height 35
drag, startPoint x: 395, startPoint y: 403, endPoint x: 433, endPoint y: 376, distance: 46.9
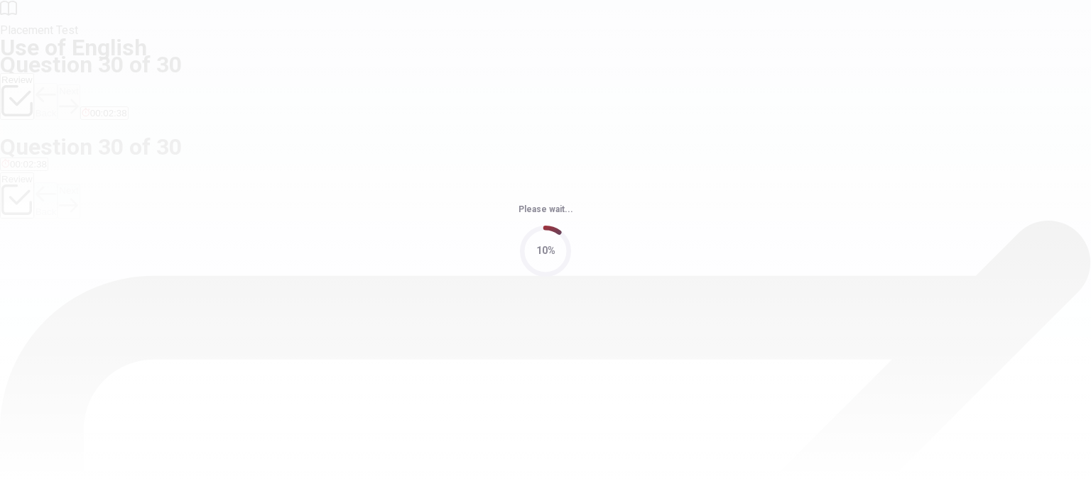
scroll to position [0, 0]
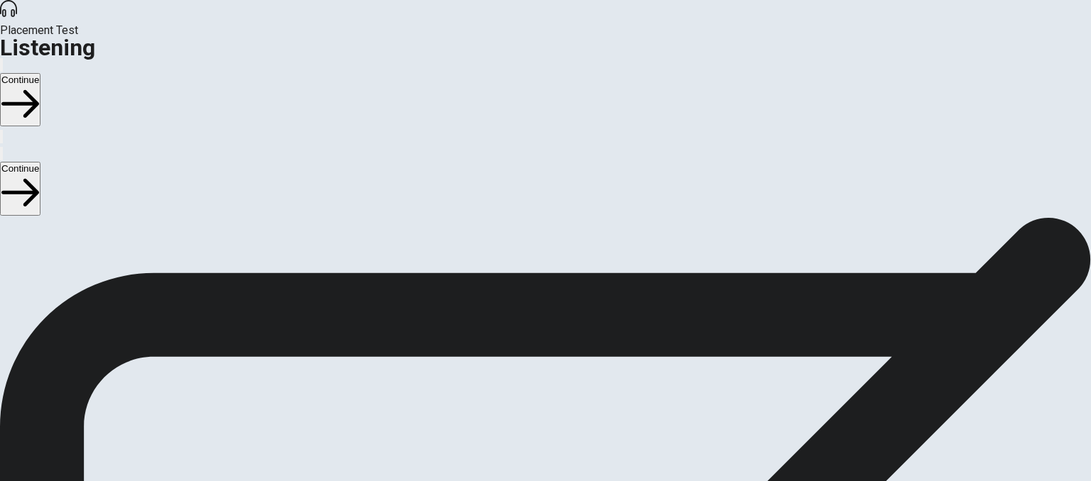
click at [685, 359] on span "There are 3 audio clips in this section. Each clip has 5 questions. Before each…" at bounding box center [342, 328] width 685 height 218
click at [763, 38] on span at bounding box center [763, 38] width 0 height 0
type input "0.7"
click at [763, 38] on span at bounding box center [763, 38] width 0 height 0
click at [108, 219] on span "Listening Instructions" at bounding box center [54, 225] width 108 height 13
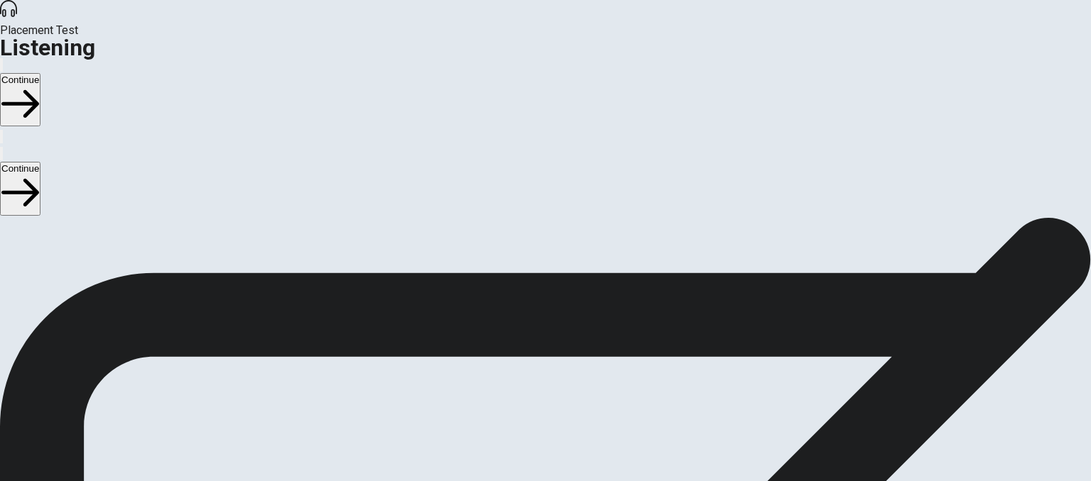
click at [40, 73] on button "Continue" at bounding box center [20, 99] width 40 height 53
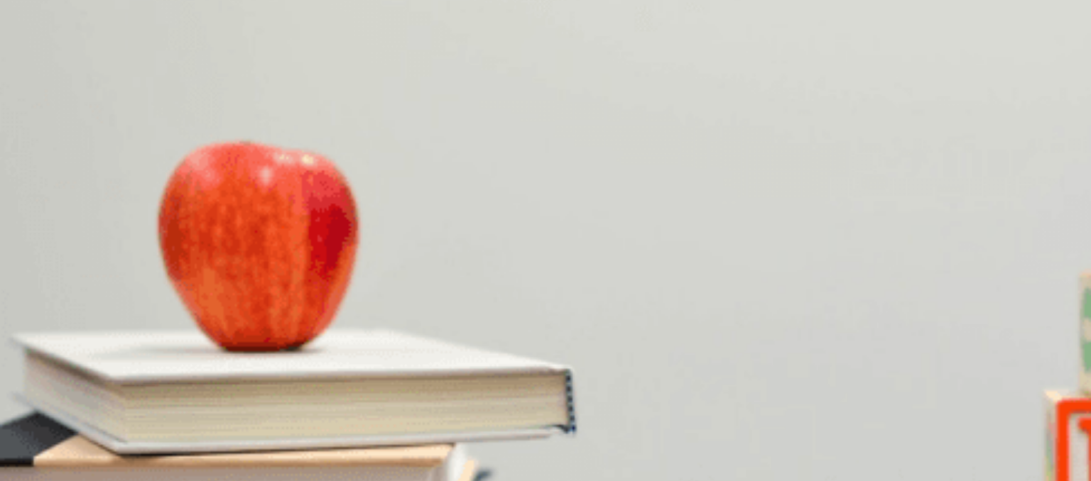
click at [132, 280] on span "[PERSON_NAME]" at bounding box center [93, 285] width 78 height 11
click at [126, 340] on span "She is happy" at bounding box center [99, 345] width 55 height 11
click at [155, 388] on button "D Research" at bounding box center [133, 400] width 43 height 24
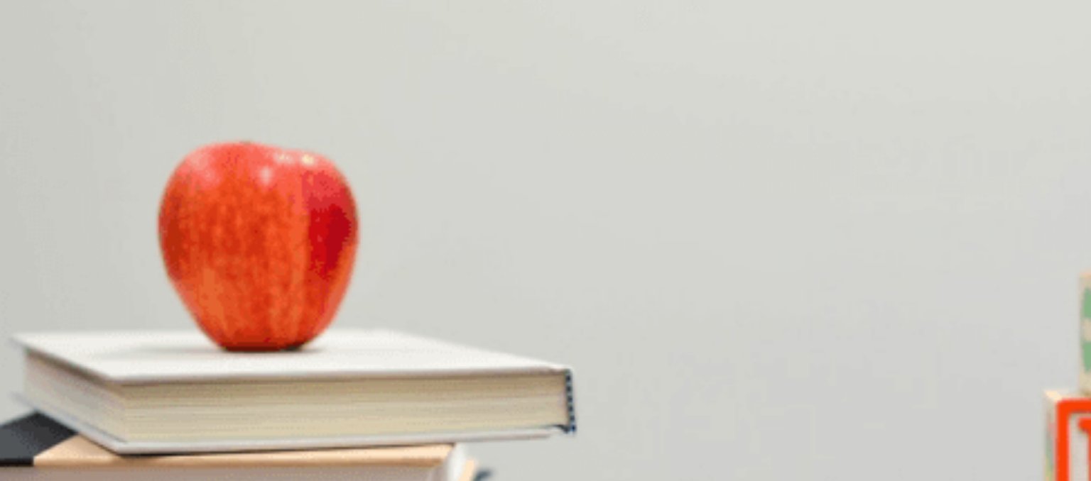
scroll to position [1318, 0]
click at [200, 359] on span "A group project" at bounding box center [168, 364] width 64 height 11
click at [319, 310] on span "Give the presentation" at bounding box center [274, 305] width 90 height 11
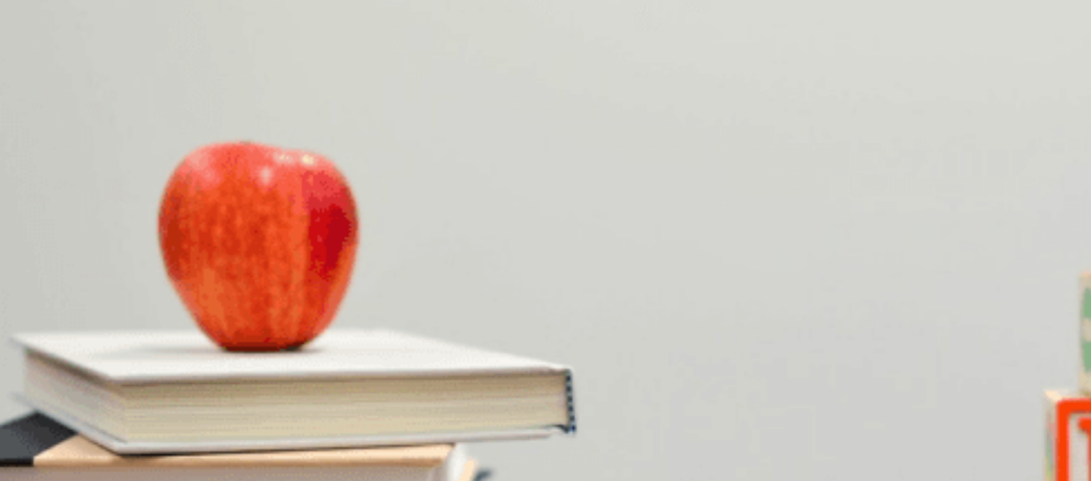
click at [40, 73] on button "Continue" at bounding box center [20, 99] width 40 height 53
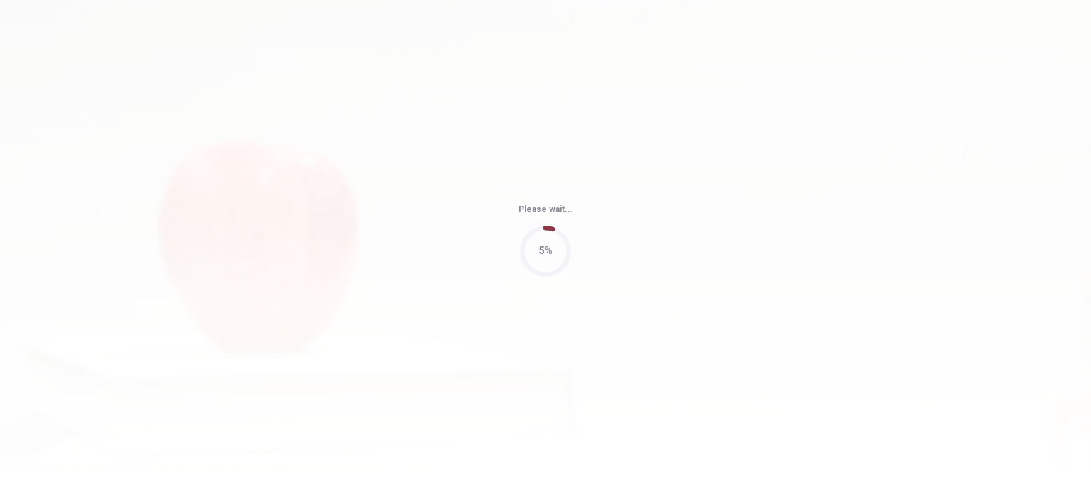
type input "65"
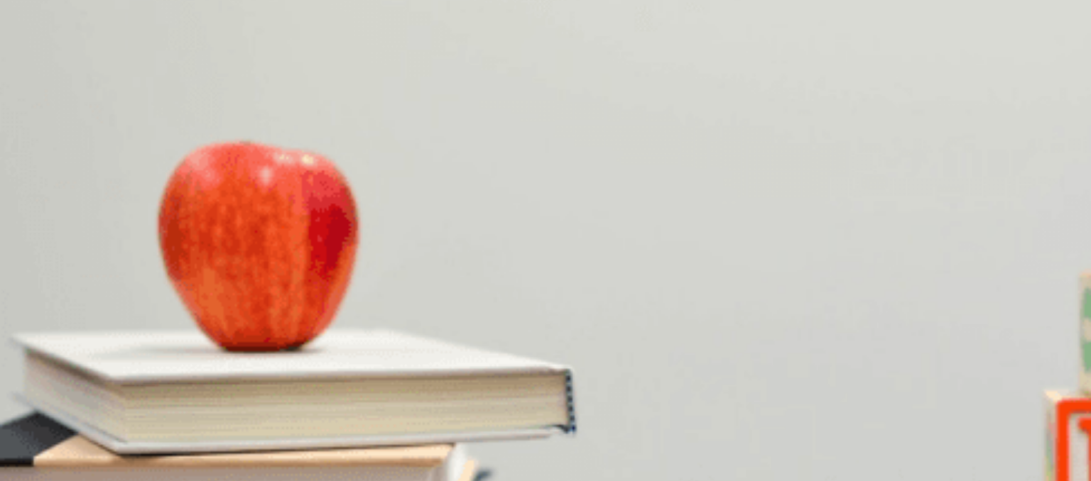
drag, startPoint x: 483, startPoint y: 153, endPoint x: 548, endPoint y: 153, distance: 65.3
click at [548, 234] on div "Question 6 How did she find out about the volunteer opportunity? A At an event …" at bounding box center [545, 264] width 1091 height 60
click at [203, 273] on span "Online" at bounding box center [189, 268] width 28 height 11
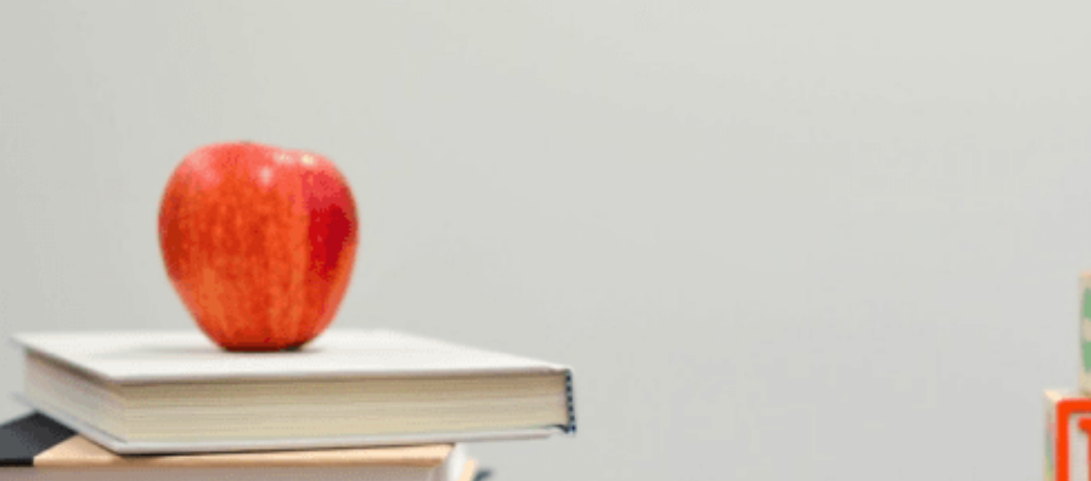
click at [127, 322] on span "Joining her volunteer program" at bounding box center [64, 327] width 126 height 11
click at [176, 442] on span "Helping kids with homework and activities" at bounding box center [88, 447] width 175 height 11
drag, startPoint x: 611, startPoint y: 351, endPoint x: 619, endPoint y: 341, distance: 12.6
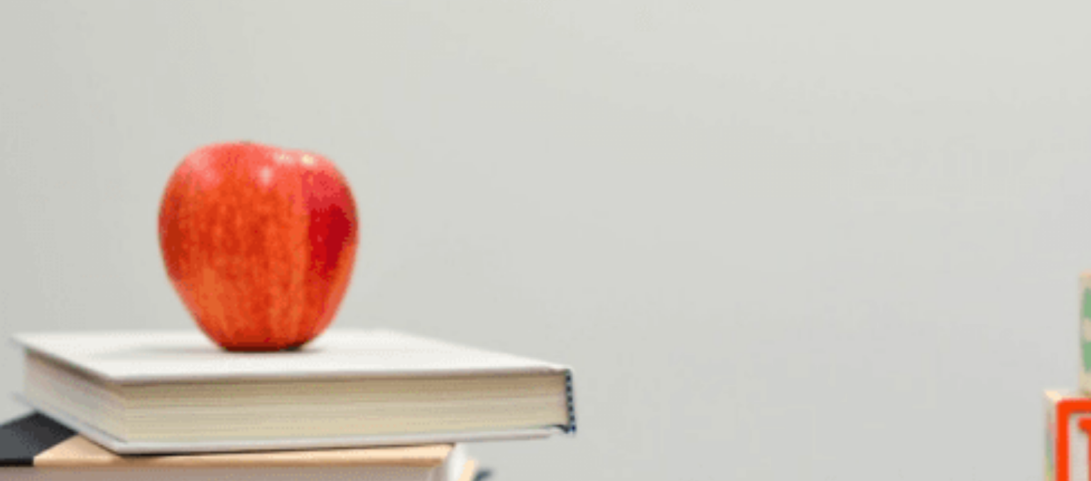
click at [233, 418] on button "C At the [GEOGRAPHIC_DATA]" at bounding box center [168, 430] width 129 height 24
click at [46, 329] on span "Weekends" at bounding box center [23, 334] width 45 height 11
click at [103, 359] on span "At a school" at bounding box center [79, 364] width 47 height 11
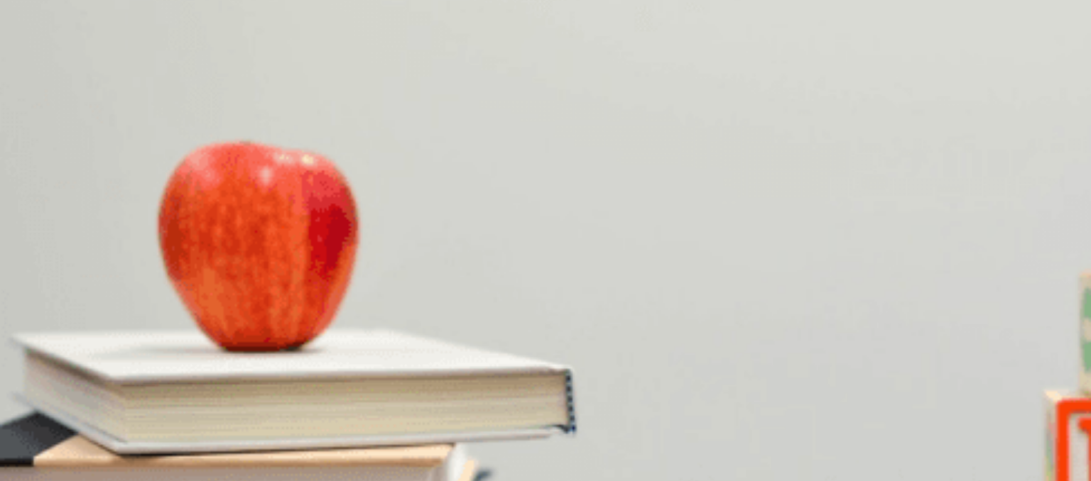
scroll to position [0, 0]
click at [40, 73] on button "Continue" at bounding box center [20, 99] width 40 height 53
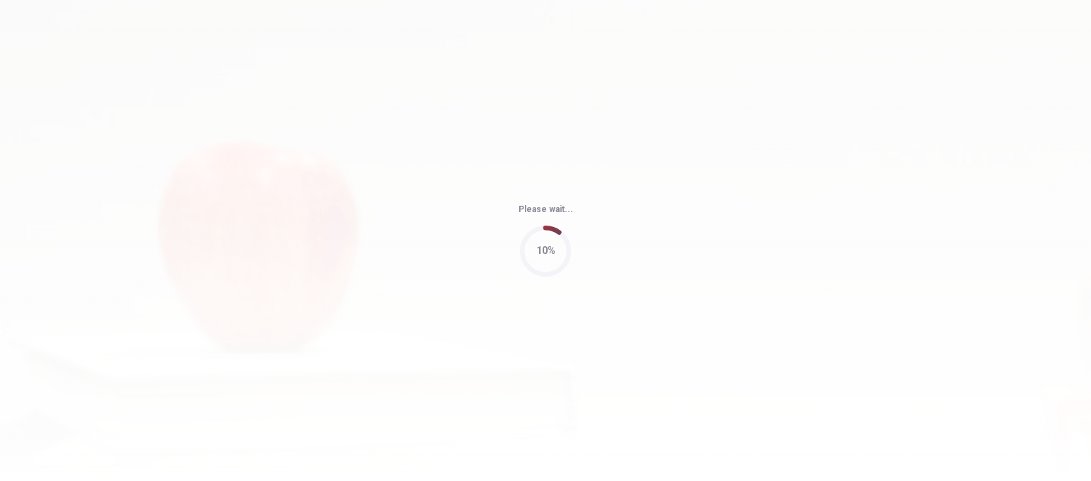
type input "69"
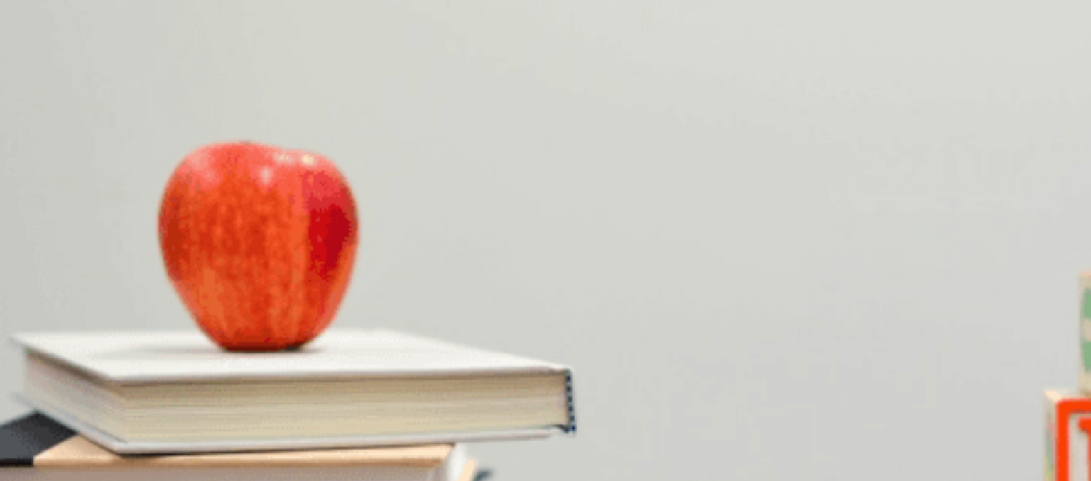
click at [50, 280] on span "Next month" at bounding box center [25, 285] width 48 height 11
click at [173, 340] on span "It’s perfectly ready" at bounding box center [135, 345] width 77 height 11
click at [545, 459] on span "Lunch and snacks are arranged" at bounding box center [478, 464] width 133 height 11
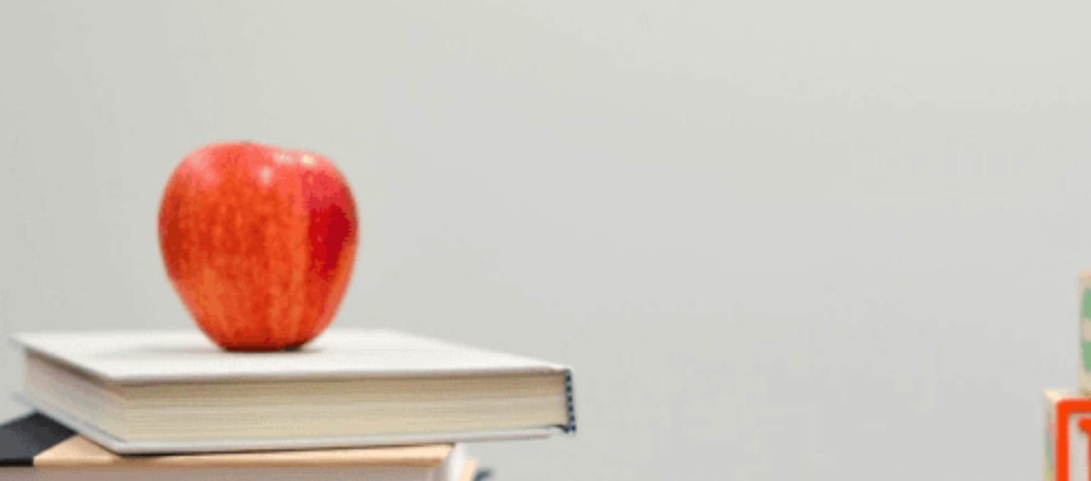
scroll to position [1318, 0]
click at [135, 448] on span "Confirming the keynote speaker" at bounding box center [67, 453] width 133 height 11
click at [108, 329] on span "Finalizing the speaker list" at bounding box center [54, 334] width 106 height 11
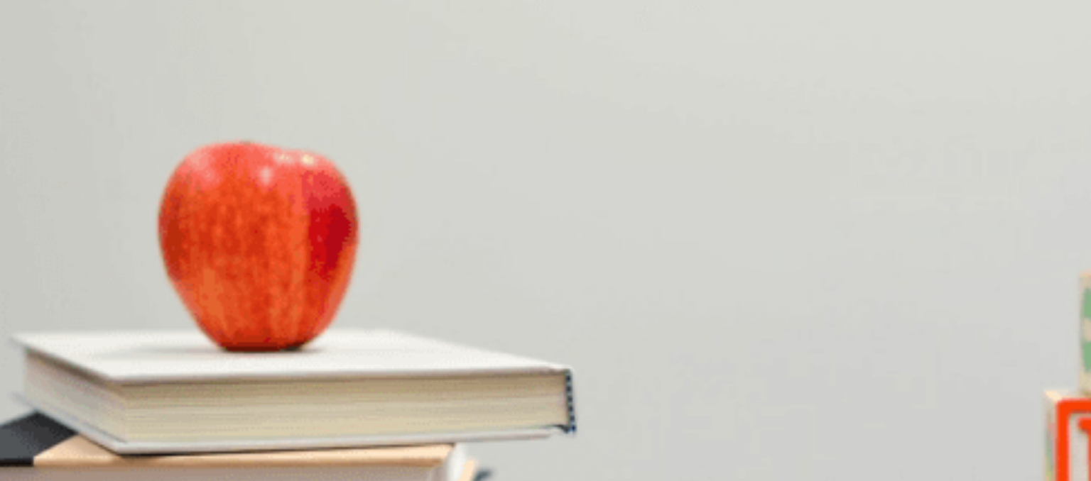
click at [40, 73] on button "Continue" at bounding box center [20, 99] width 40 height 53
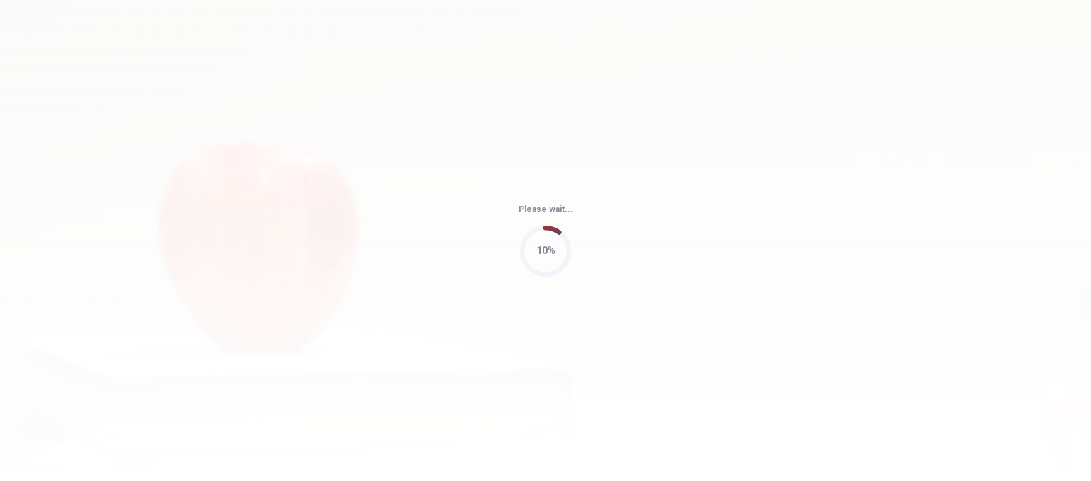
type input "61"
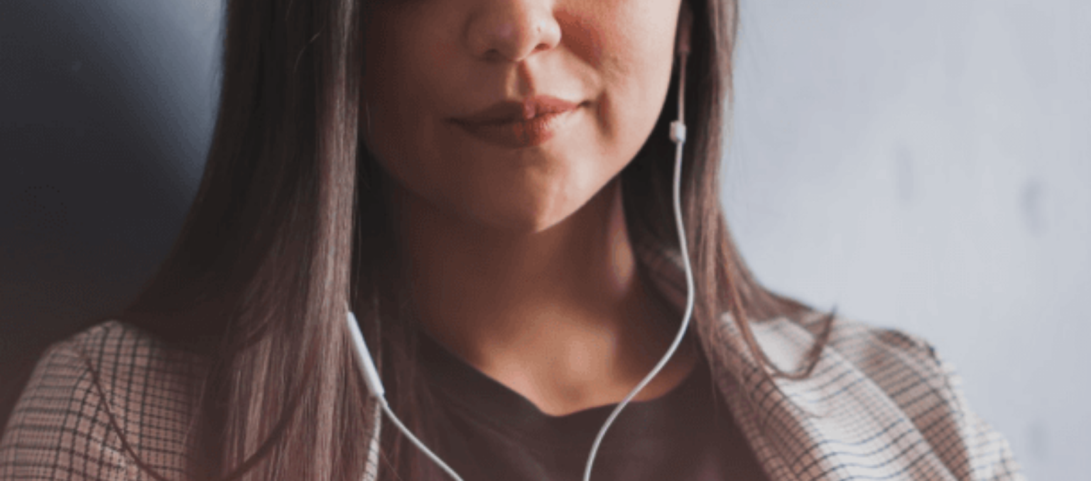
scroll to position [72, 0]
click at [40, 73] on button "Continue" at bounding box center [20, 99] width 40 height 53
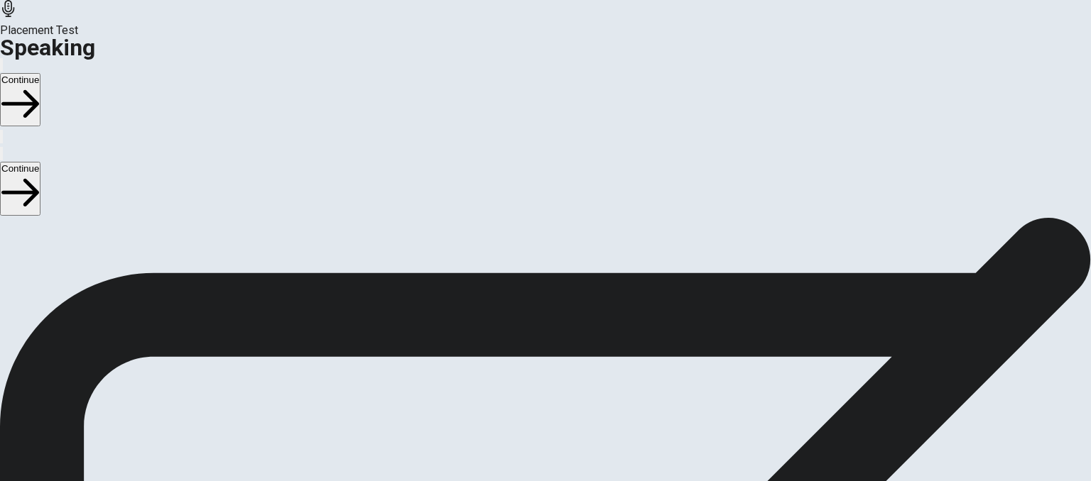
scroll to position [143, 0]
click at [530, 359] on button "Play Audio" at bounding box center [528, 365] width 3 height 13
click at [545, 368] on icon "Pause Audio" at bounding box center [537, 376] width 15 height 17
click at [554, 309] on icon at bounding box center [539, 330] width 31 height 43
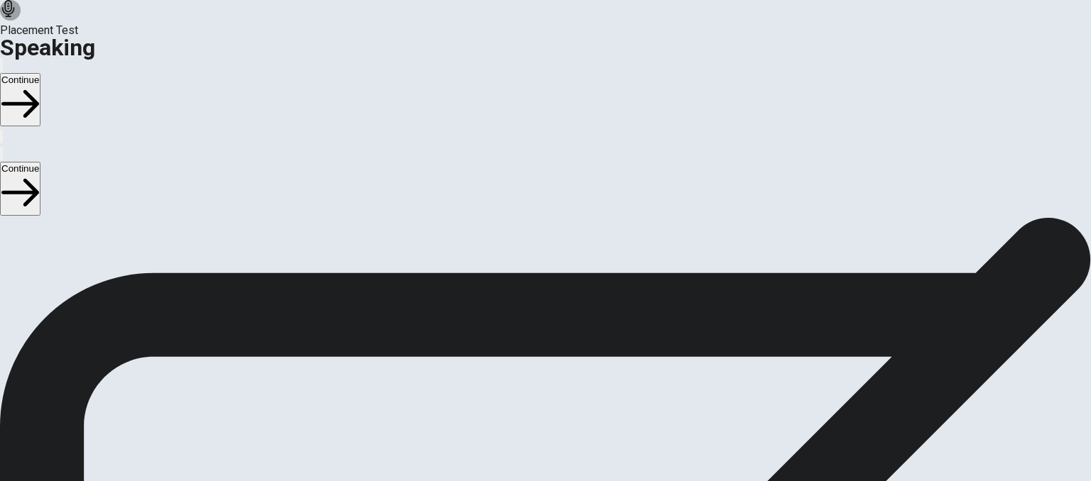
click at [528, 368] on icon "Play Audio" at bounding box center [528, 368] width 0 height 0
click at [525, 368] on icon "Record Again" at bounding box center [525, 368] width 0 height 0
click at [562, 408] on icon at bounding box center [544, 433] width 36 height 50
click at [528, 368] on icon "Play Audio" at bounding box center [528, 368] width 0 height 0
click at [543, 368] on icon "Play Audio" at bounding box center [536, 376] width 13 height 17
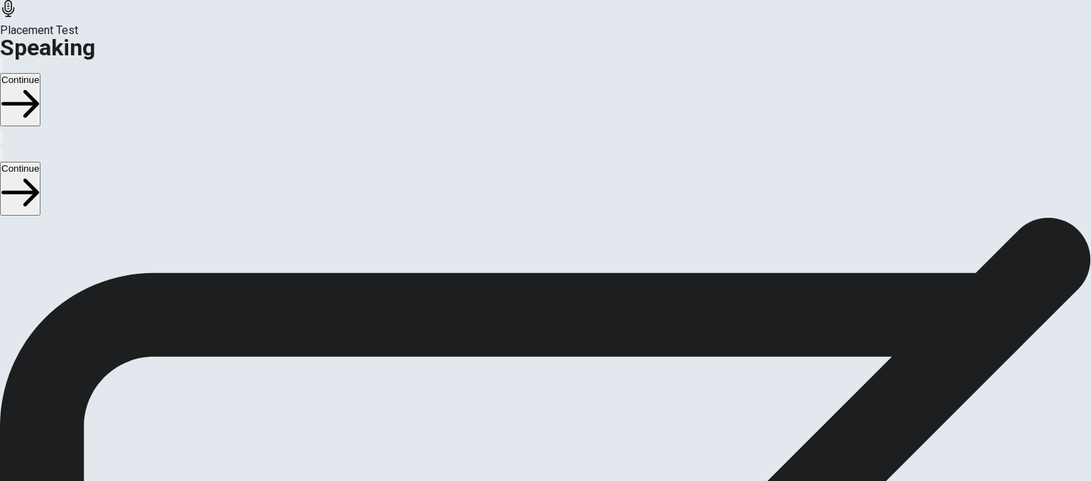
click at [525, 368] on icon "Record Again" at bounding box center [525, 368] width 0 height 0
click at [571, 408] on icon at bounding box center [545, 433] width 50 height 50
click at [530, 359] on button "Play Audio" at bounding box center [528, 365] width 3 height 13
click at [527, 359] on button "Record Again" at bounding box center [525, 365] width 3 height 13
click at [571, 464] on span "Stop Recording" at bounding box center [545, 479] width 50 height 31
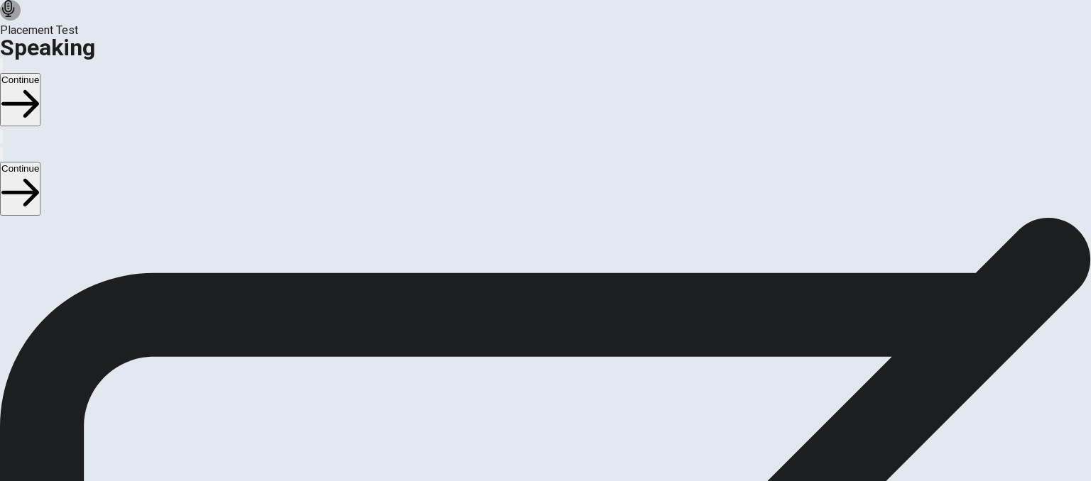
click at [530, 359] on button "Play Audio" at bounding box center [528, 365] width 3 height 13
click at [567, 309] on div at bounding box center [545, 333] width 43 height 48
click at [542, 368] on icon "Record Again" at bounding box center [533, 376] width 17 height 17
click at [571, 464] on span "Stop Recording" at bounding box center [545, 479] width 50 height 31
click at [530, 359] on button "Play Audio" at bounding box center [528, 365] width 3 height 13
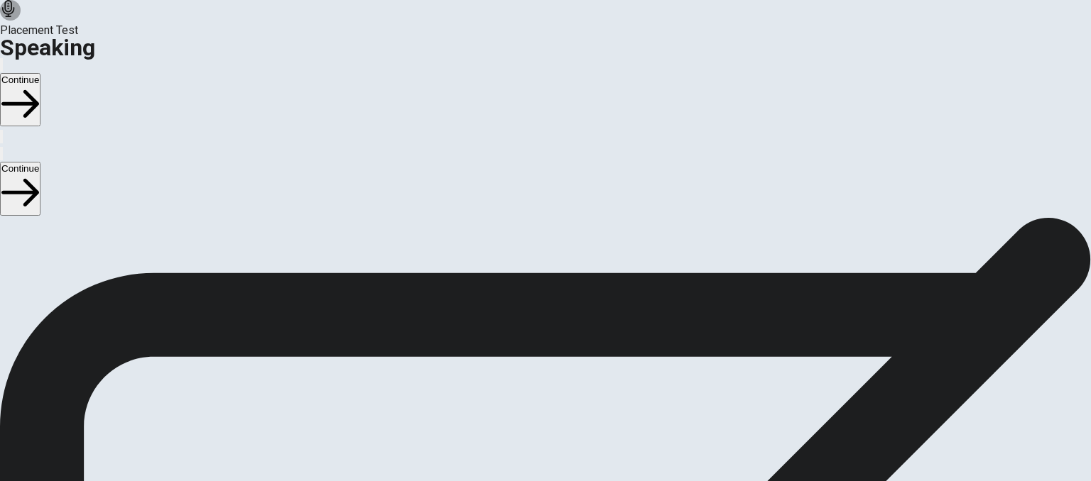
click at [525, 368] on icon "Record Again" at bounding box center [525, 368] width 0 height 0
click at [571, 464] on span "Stop Recording" at bounding box center [545, 479] width 50 height 31
click at [530, 359] on button "Play Audio" at bounding box center [528, 365] width 3 height 13
click at [40, 73] on button "Continue" at bounding box center [20, 99] width 40 height 53
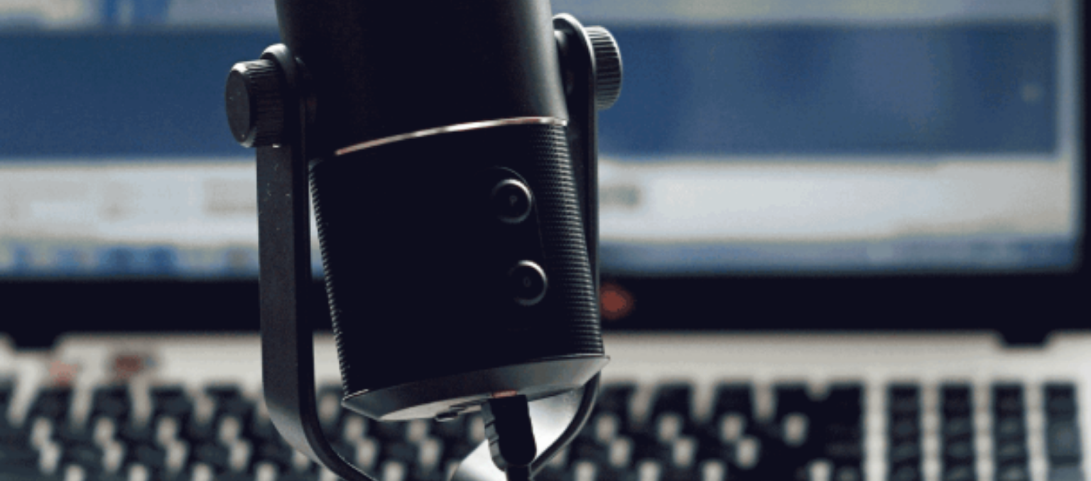
click at [39, 85] on icon "button" at bounding box center [20, 104] width 38 height 38
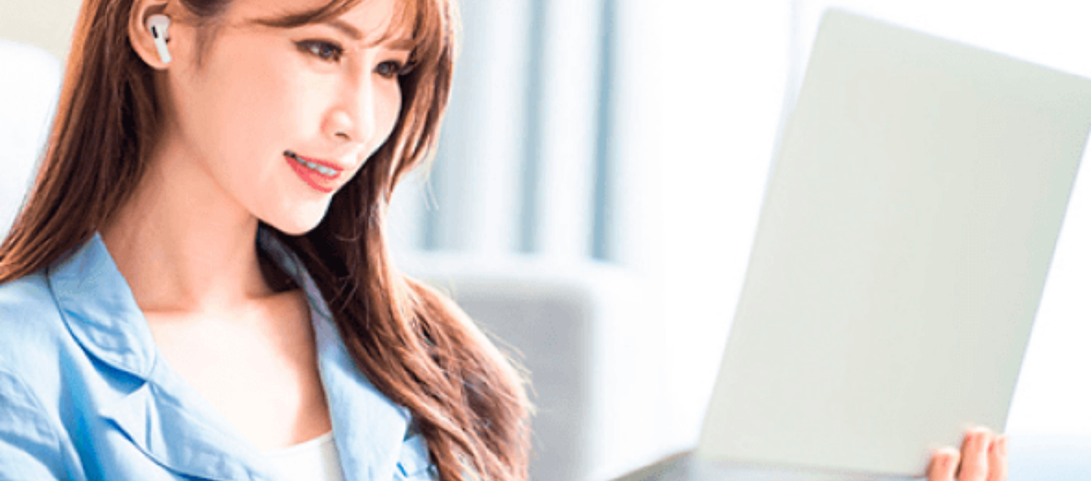
scroll to position [71, 0]
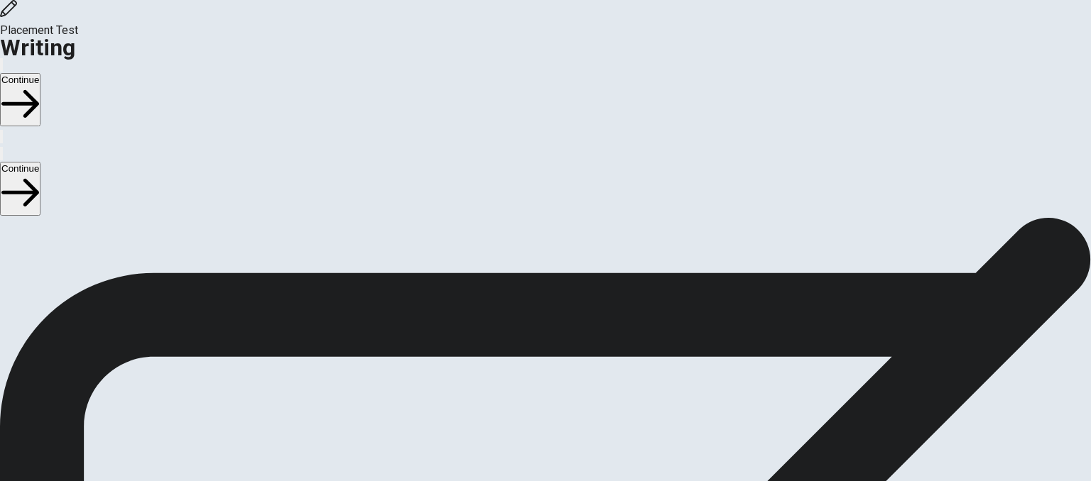
scroll to position [21, 0]
click at [40, 73] on button "Continue" at bounding box center [20, 99] width 40 height 53
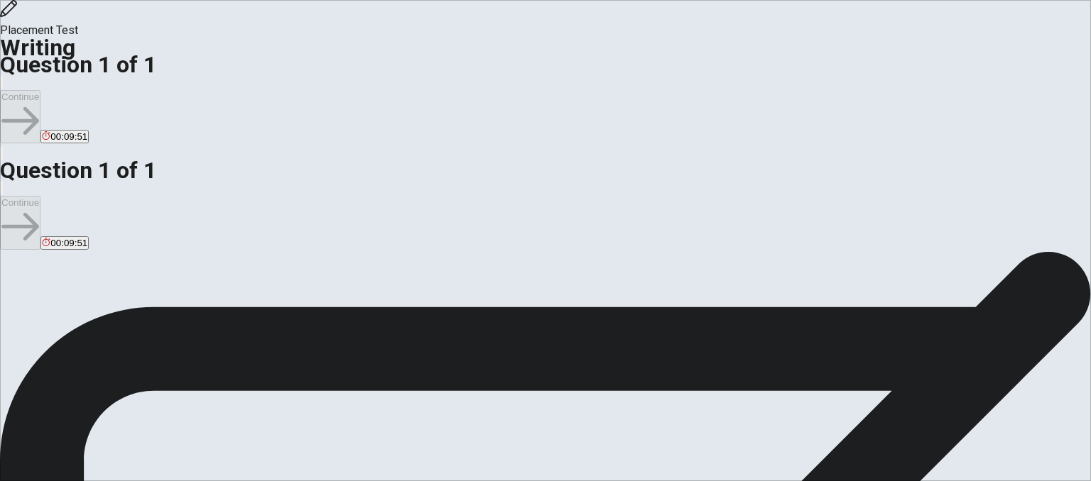
scroll to position [163, 0]
drag, startPoint x: 163, startPoint y: 332, endPoint x: 208, endPoint y: 336, distance: 44.9
click at [208, 413] on span "Write about a moment that changed your outlook on life." at bounding box center [182, 419] width 275 height 13
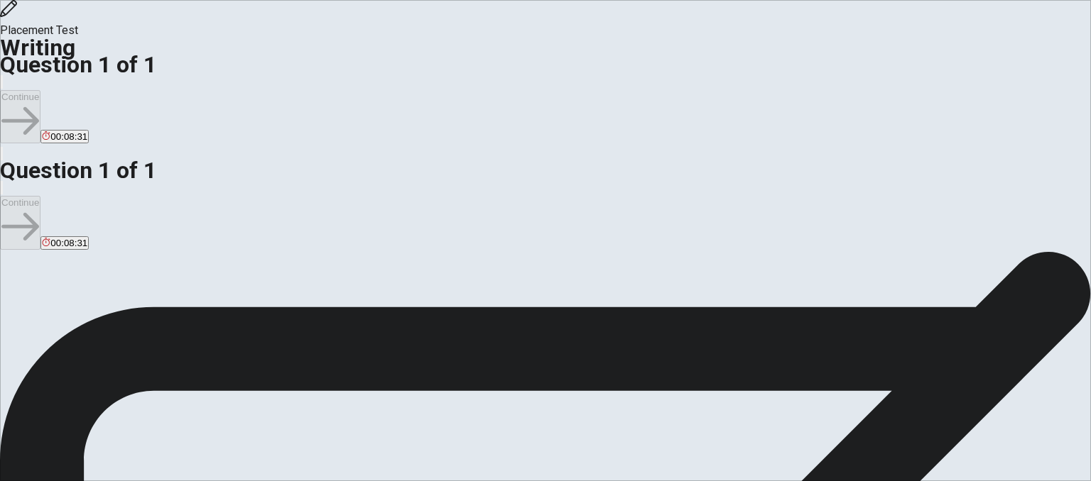
scroll to position [0, 0]
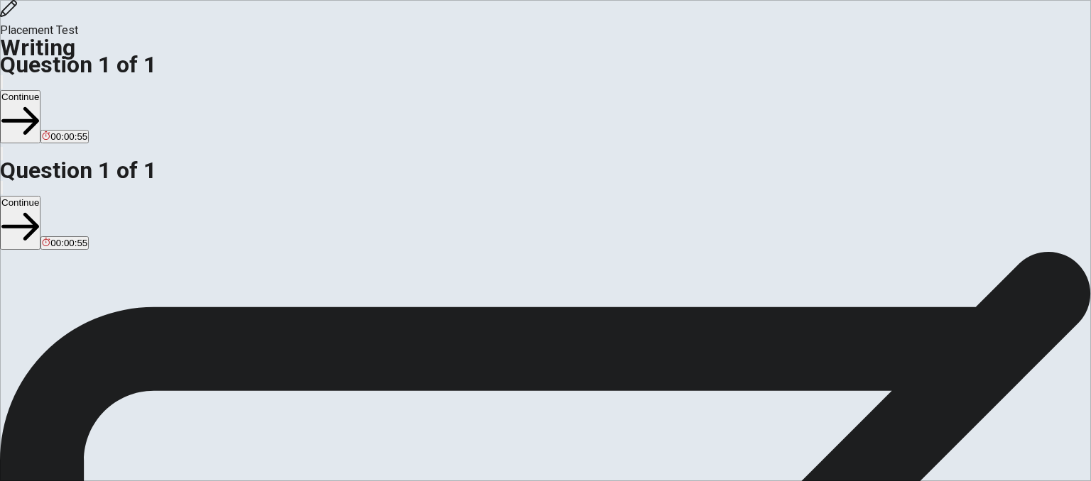
scroll to position [0, 0]
type textarea "I think traveling abroad was a moment that changed my outlook on life. I have b…"
click at [40, 90] on button "Continue" at bounding box center [20, 116] width 40 height 53
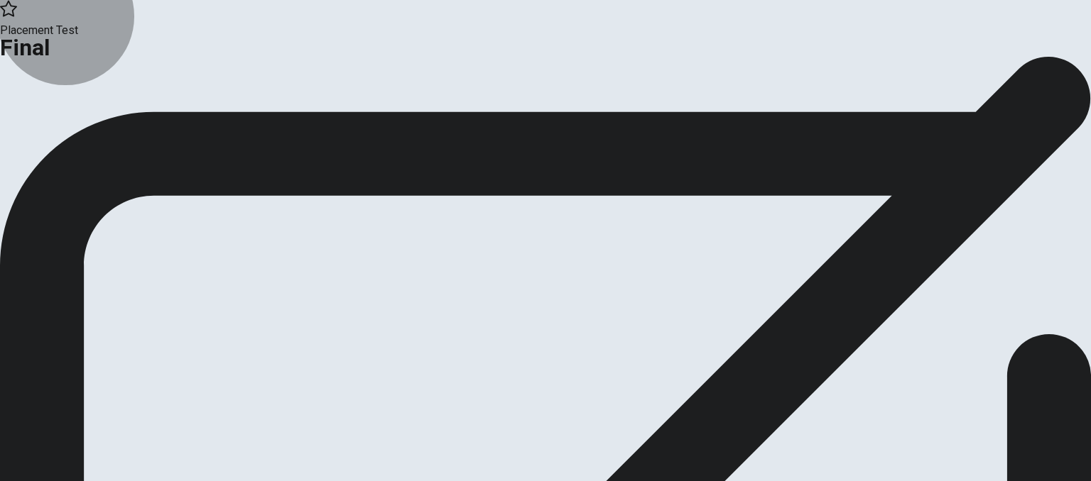
click at [58, 126] on button "Continue" at bounding box center [29, 116] width 58 height 19
